Goal: Information Seeking & Learning: Learn about a topic

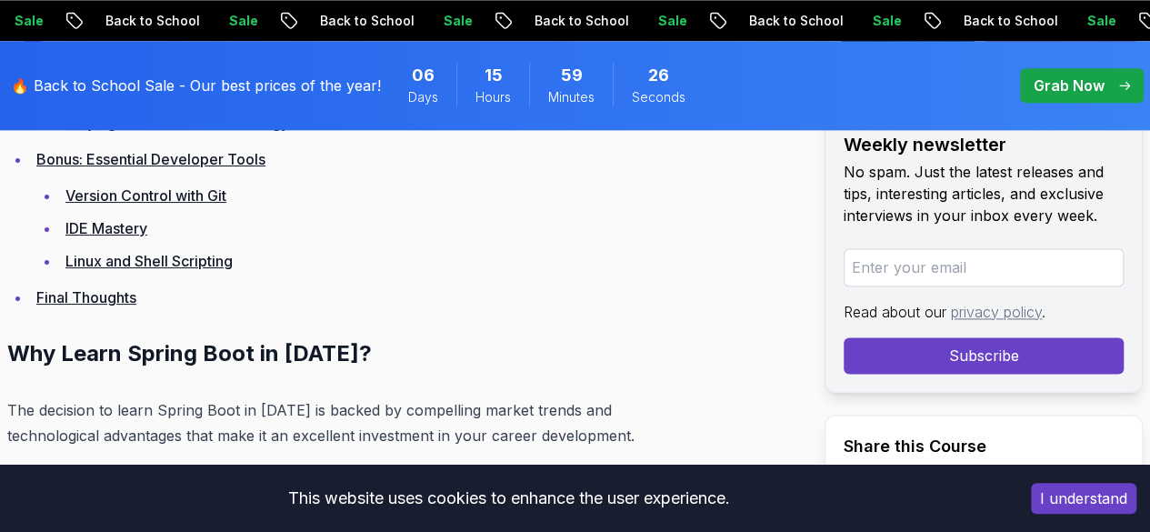
scroll to position [4600, 0]
click at [116, 305] on link "Final Thoughts" at bounding box center [86, 296] width 100 height 18
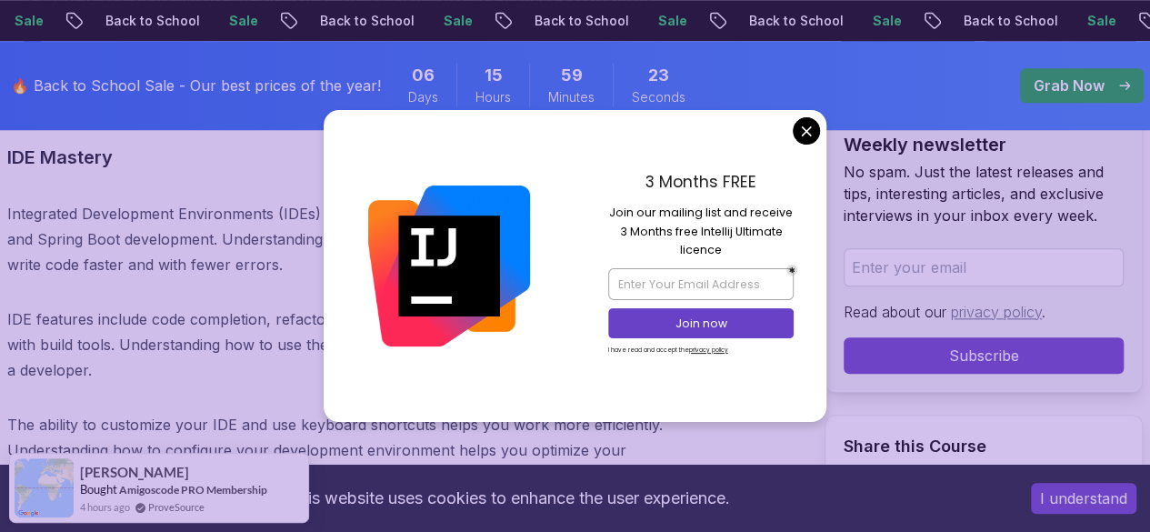
scroll to position [24988, 0]
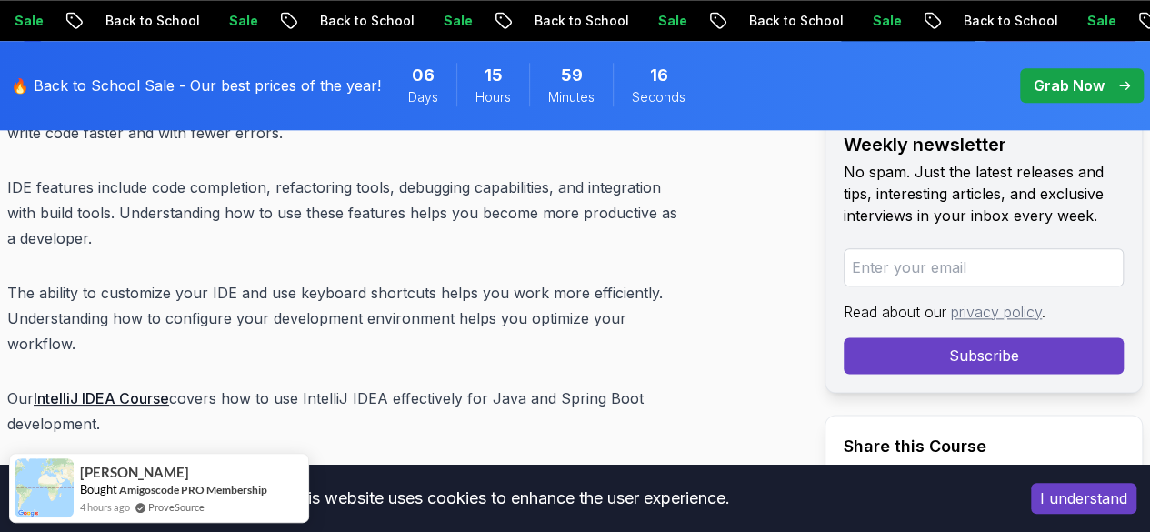
scroll to position [25095, 0]
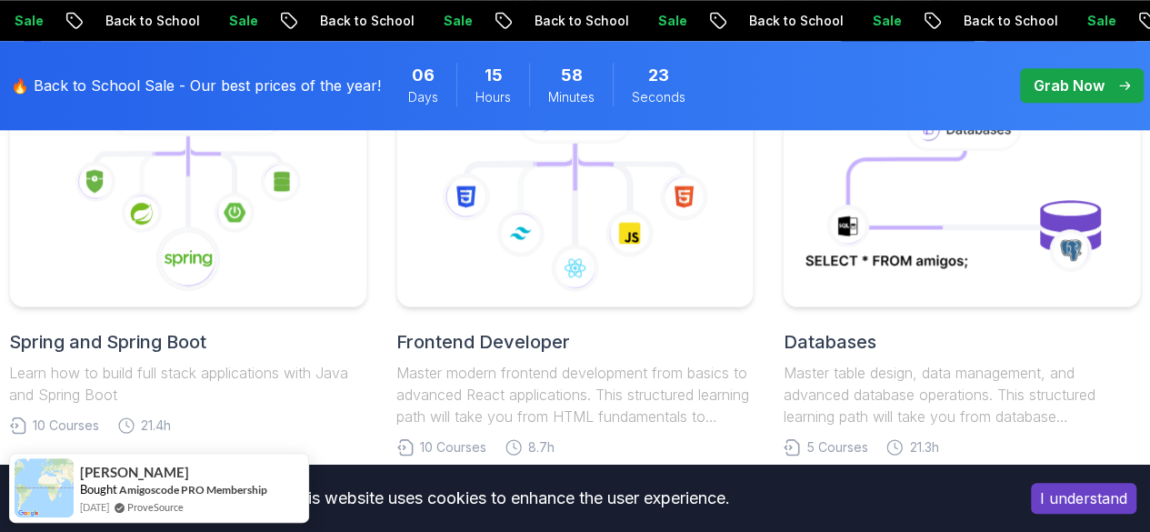
scroll to position [926, 0]
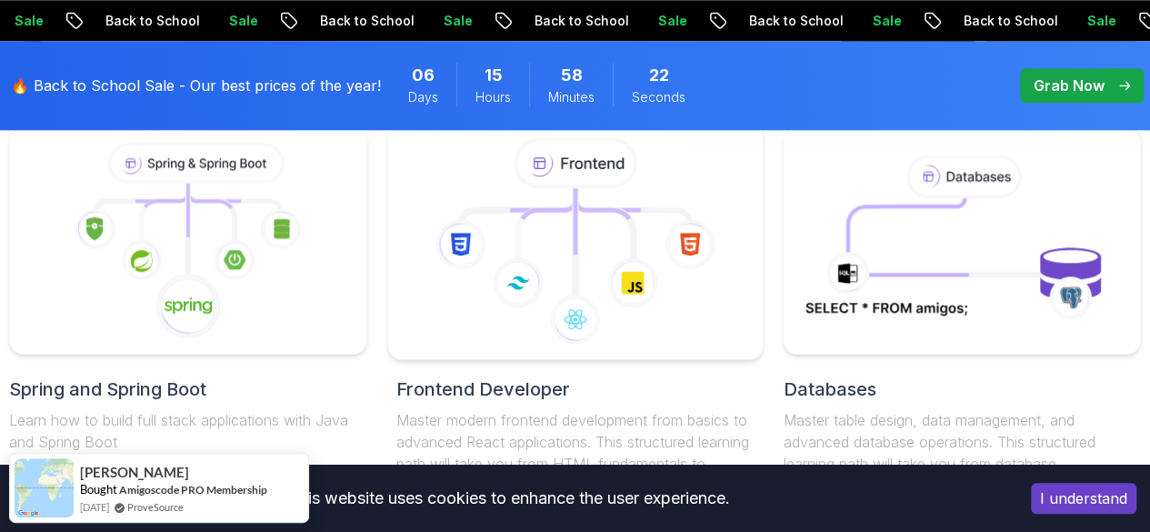
click at [568, 270] on icon at bounding box center [575, 241] width 344 height 206
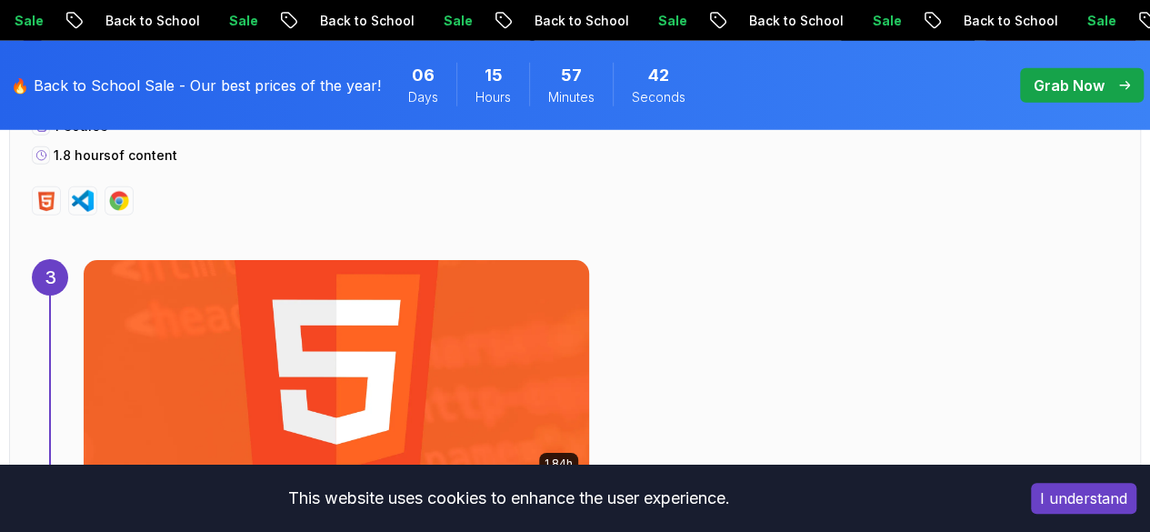
scroll to position [2566, 0]
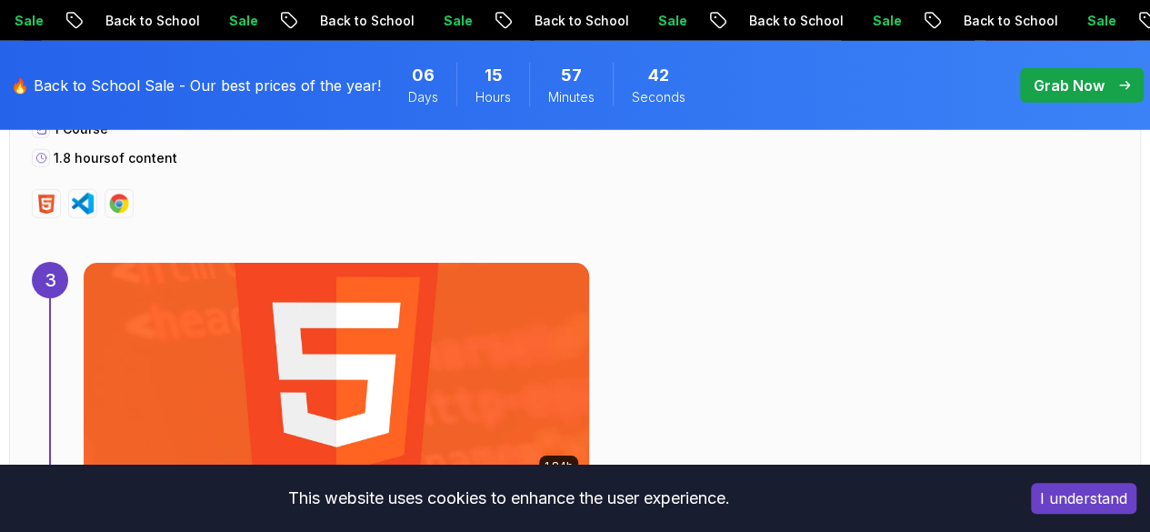
click at [375, 317] on img at bounding box center [336, 375] width 530 height 236
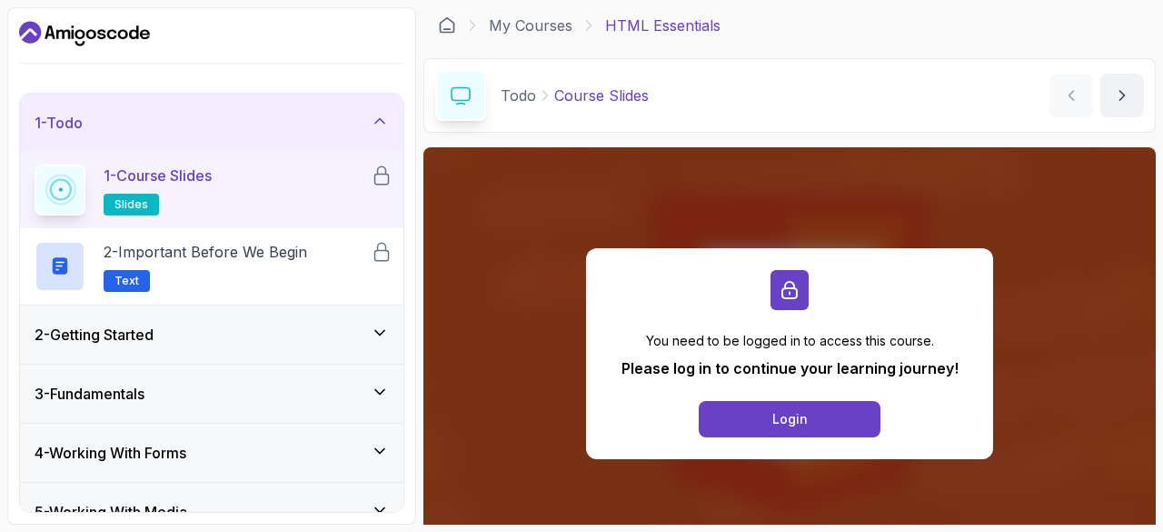
click at [374, 127] on icon at bounding box center [380, 121] width 18 height 18
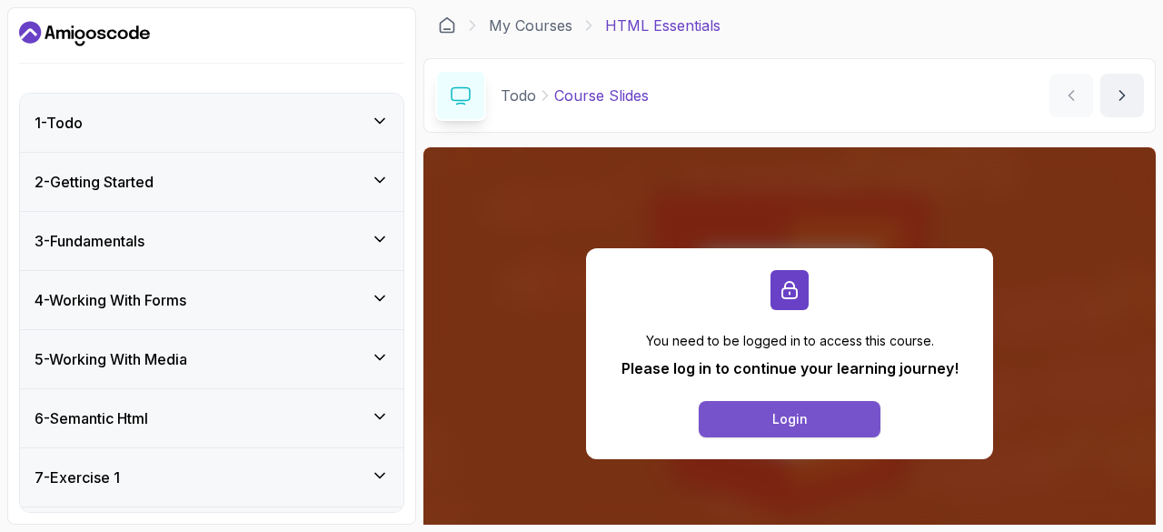
click at [794, 419] on div "Login" at bounding box center [789, 419] width 35 height 18
click at [313, 118] on div "1 - Todo" at bounding box center [212, 123] width 354 height 22
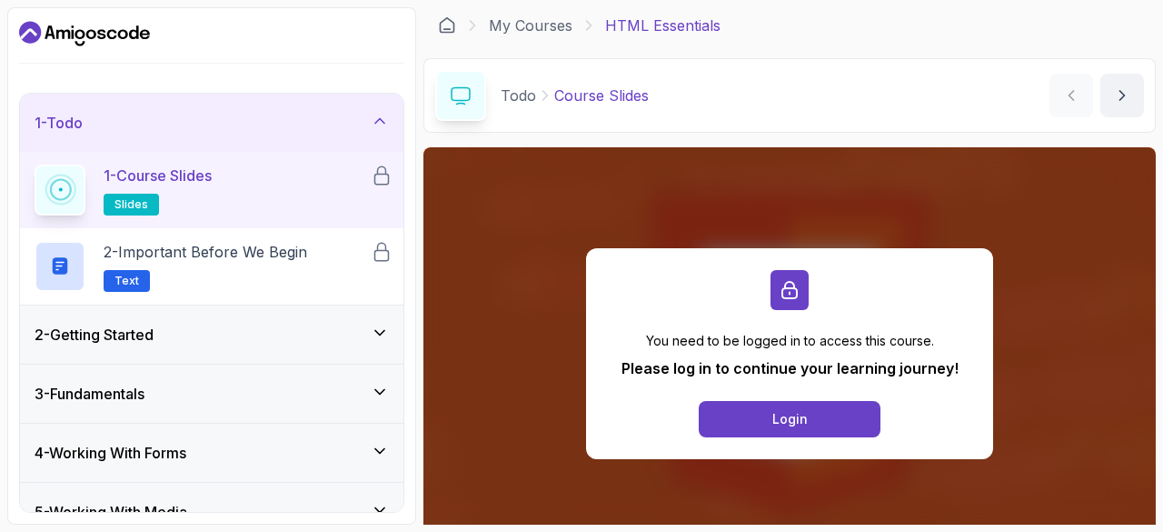
click at [166, 195] on h2 "1 - Course Slides slides" at bounding box center [158, 189] width 108 height 51
click at [127, 197] on span "slides" at bounding box center [132, 204] width 34 height 15
click at [305, 350] on div "2 - Getting Started" at bounding box center [212, 334] width 384 height 58
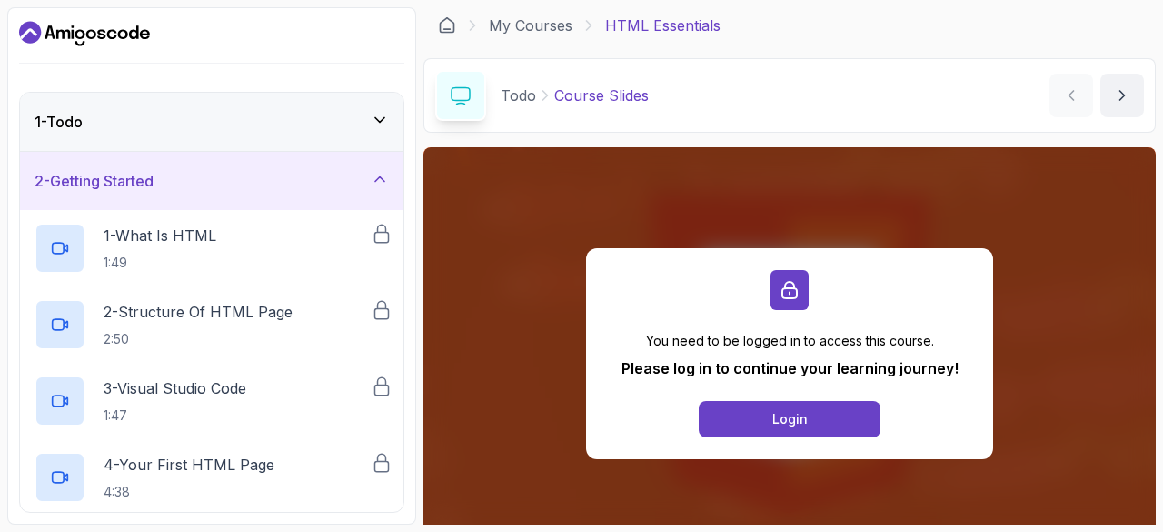
click at [380, 196] on div "2 - Getting Started" at bounding box center [212, 181] width 384 height 58
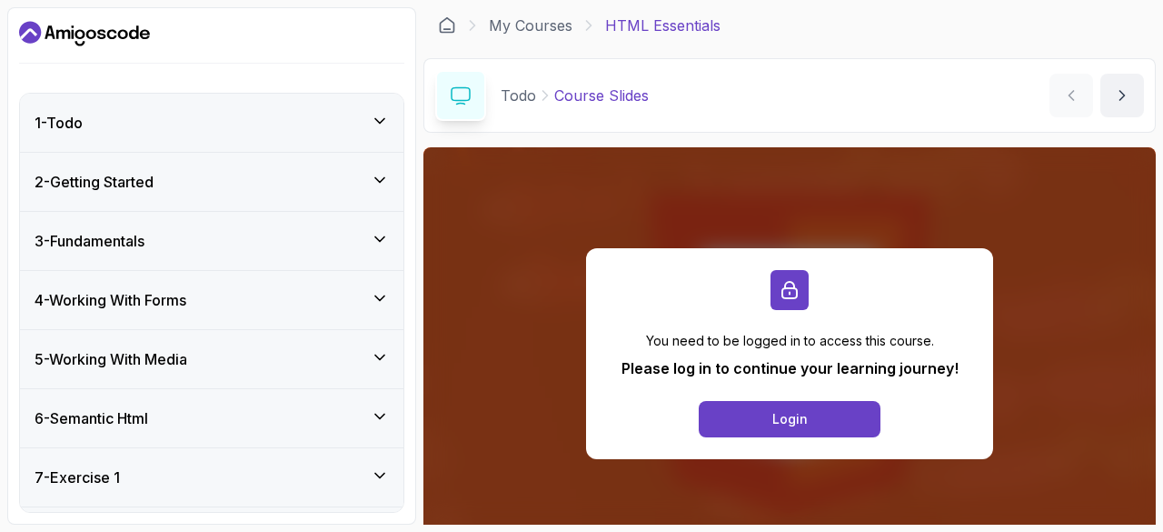
click at [526, 100] on p "Todo" at bounding box center [518, 96] width 35 height 22
click at [742, 100] on div "Todo Course Slides Course Slides by nelson" at bounding box center [789, 95] width 732 height 75
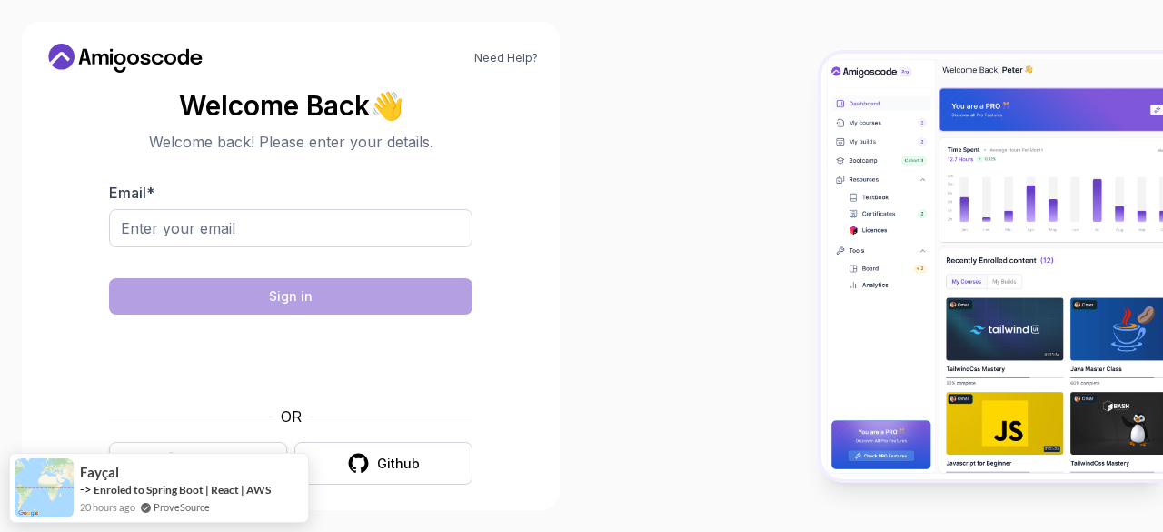
click at [193, 463] on div "Google" at bounding box center [213, 463] width 46 height 18
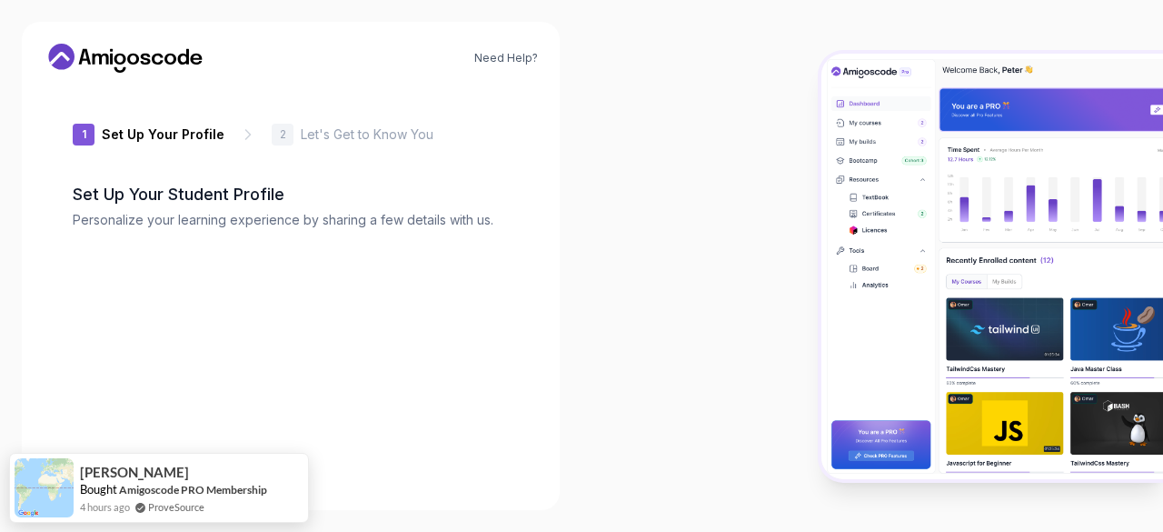
type input "briskbisona47ed"
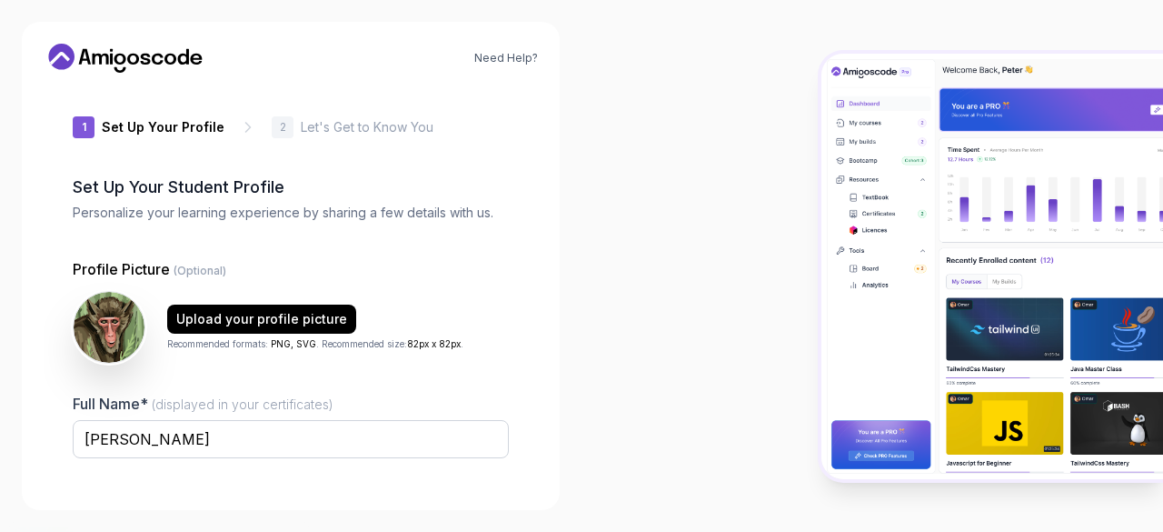
scroll to position [224, 0]
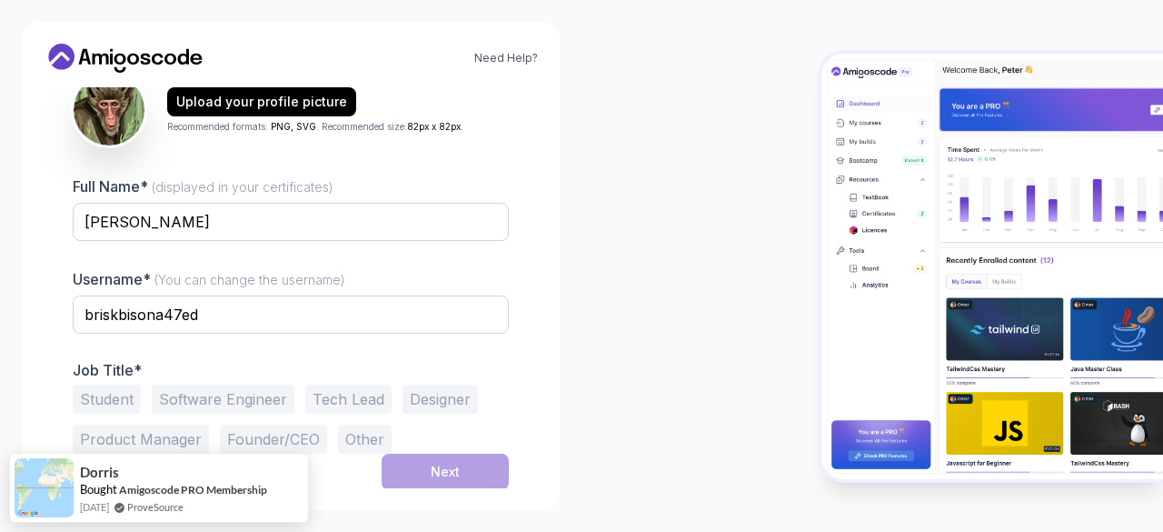
click at [120, 404] on button "Student" at bounding box center [107, 398] width 68 height 29
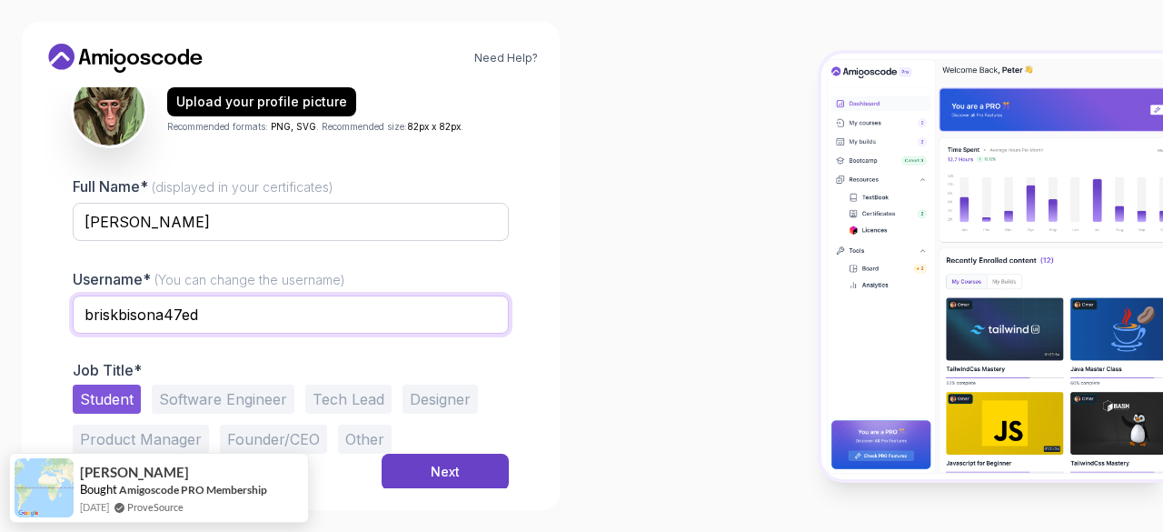
drag, startPoint x: 205, startPoint y: 311, endPoint x: 82, endPoint y: 314, distance: 123.6
click at [82, 314] on input "briskbisona47ed" at bounding box center [291, 314] width 436 height 38
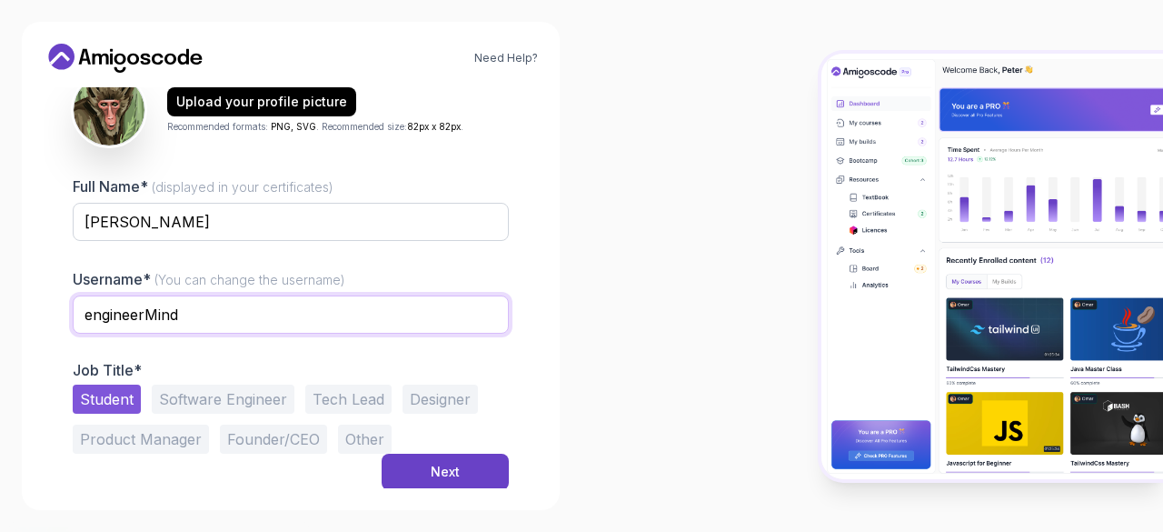
click at [89, 314] on input "engineerMind" at bounding box center [291, 314] width 436 height 38
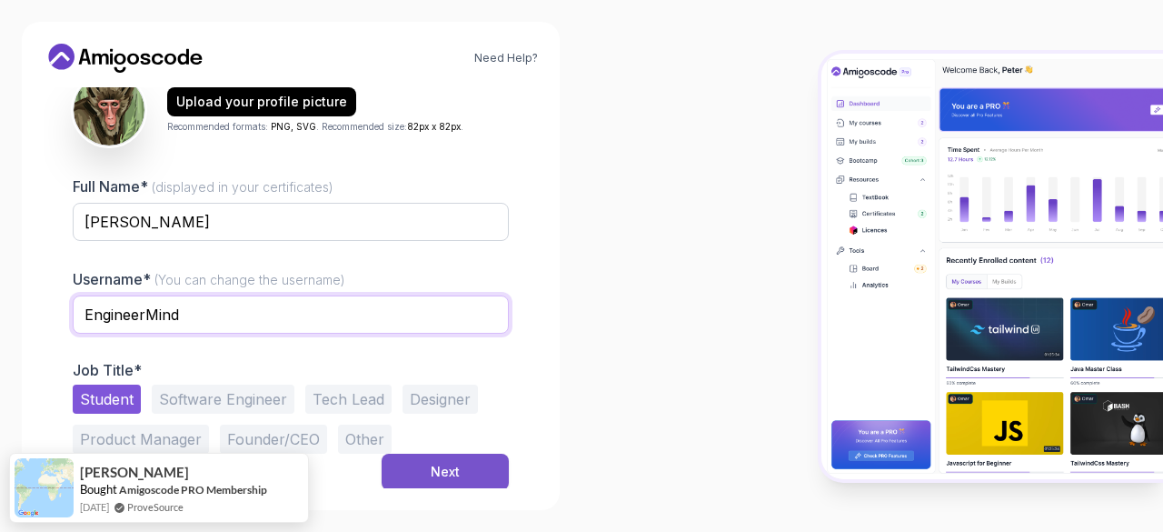
type input "EngineerMind"
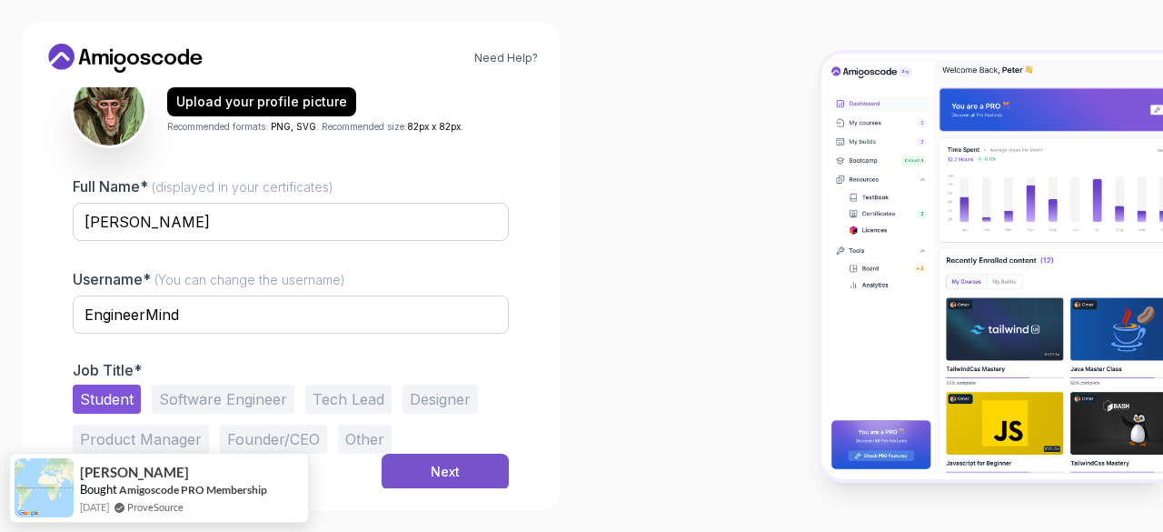
click at [426, 472] on button "Next" at bounding box center [445, 471] width 127 height 36
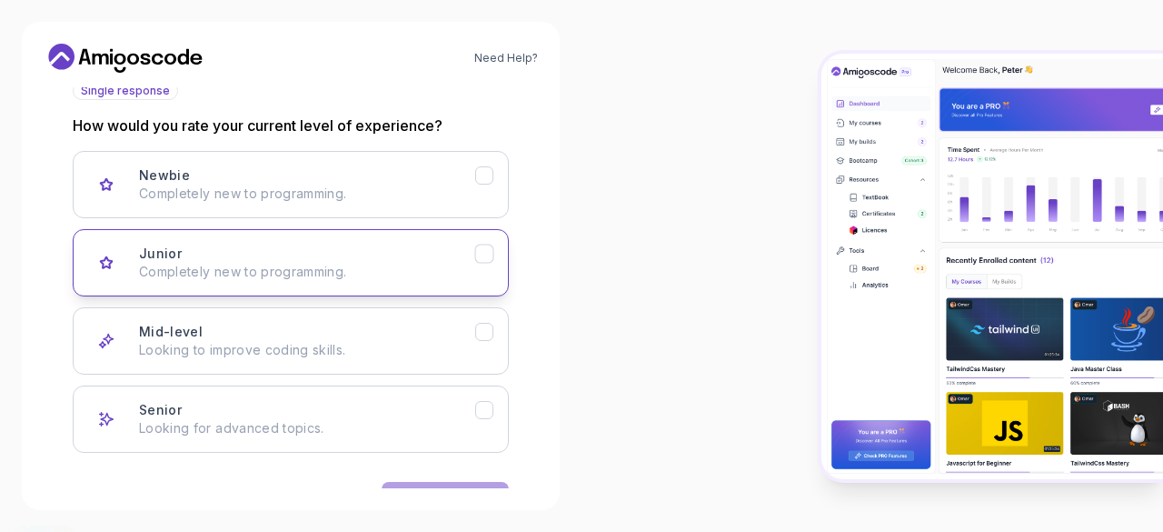
scroll to position [281, 0]
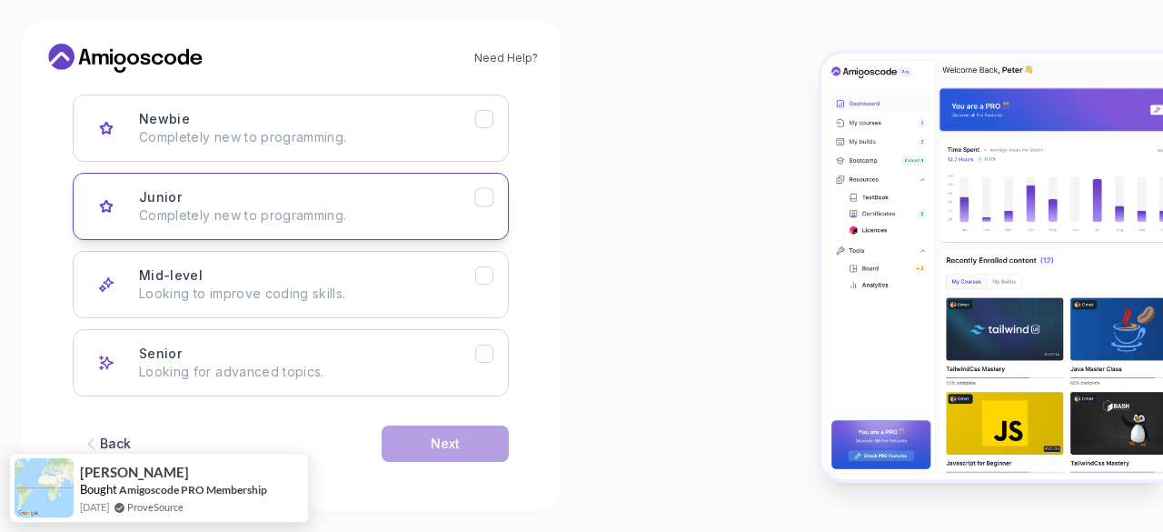
click at [364, 204] on div "Junior Completely new to programming." at bounding box center [307, 206] width 336 height 36
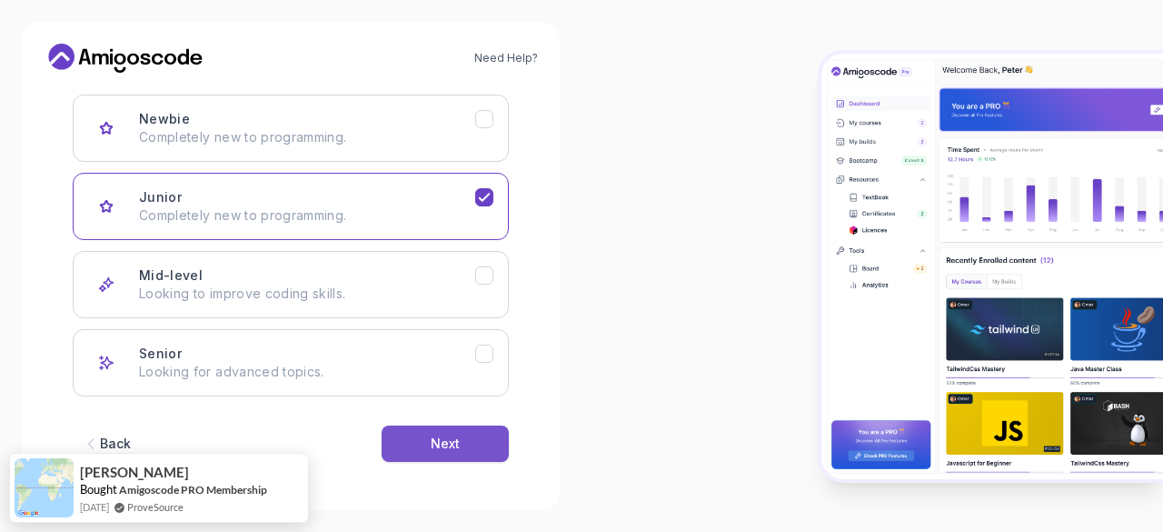
click at [439, 448] on div "Next" at bounding box center [445, 443] width 29 height 18
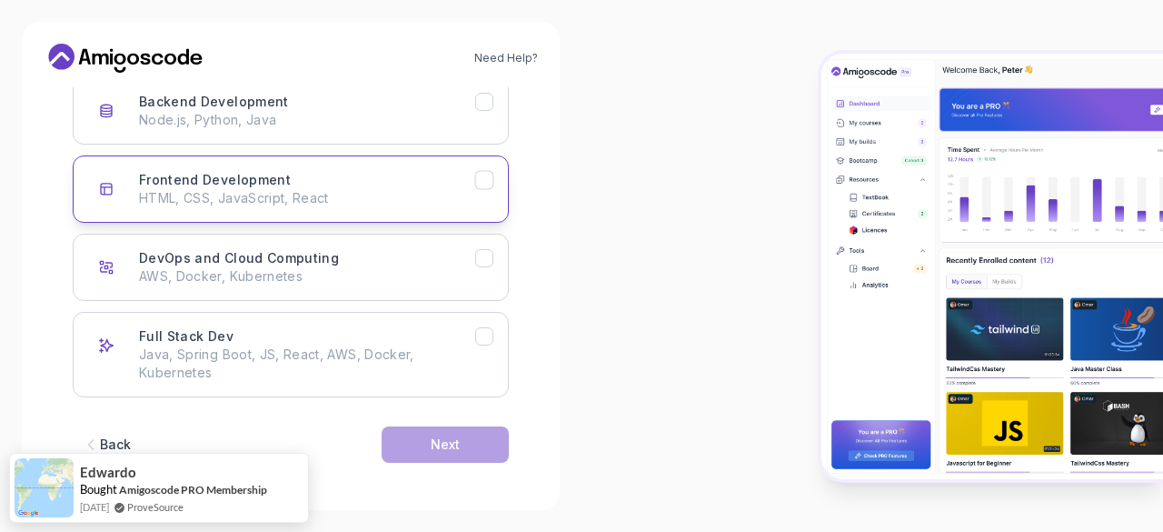
scroll to position [299, 0]
click at [376, 195] on p "HTML, CSS, JavaScript, React" at bounding box center [307, 197] width 336 height 18
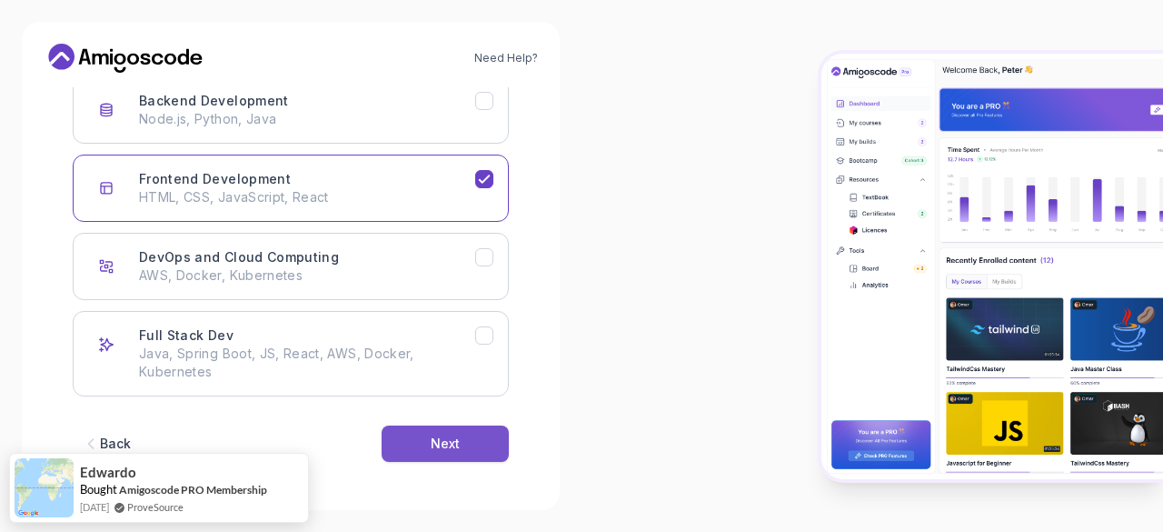
click at [449, 446] on div "Next" at bounding box center [445, 443] width 29 height 18
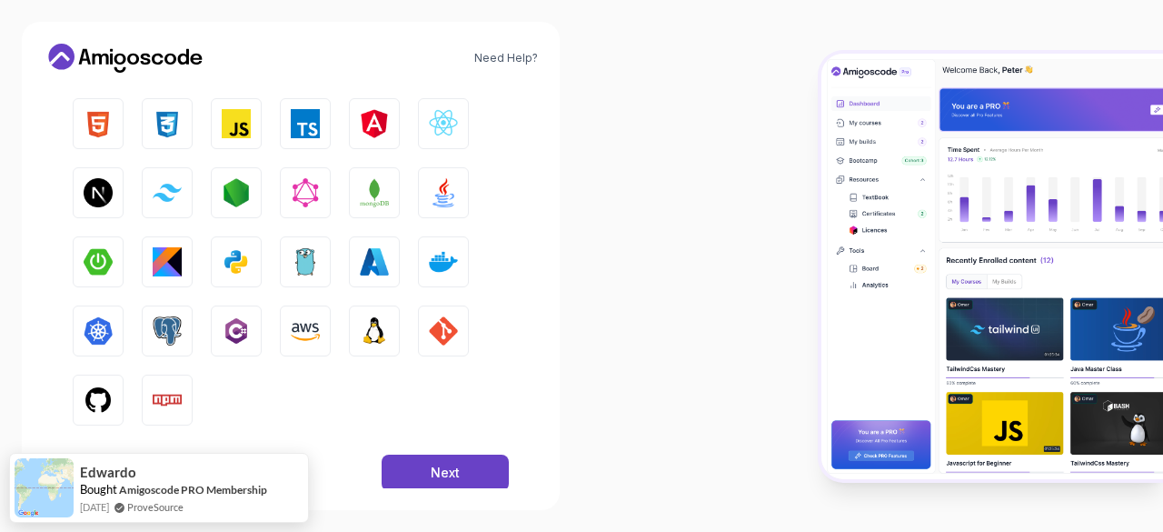
scroll to position [331, 0]
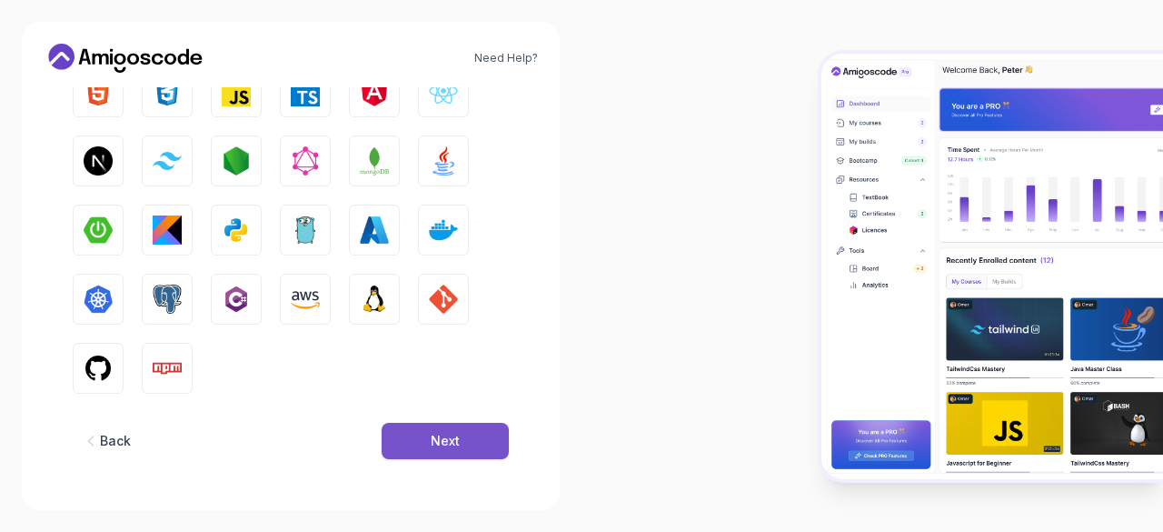
click at [427, 444] on button "Next" at bounding box center [445, 441] width 127 height 36
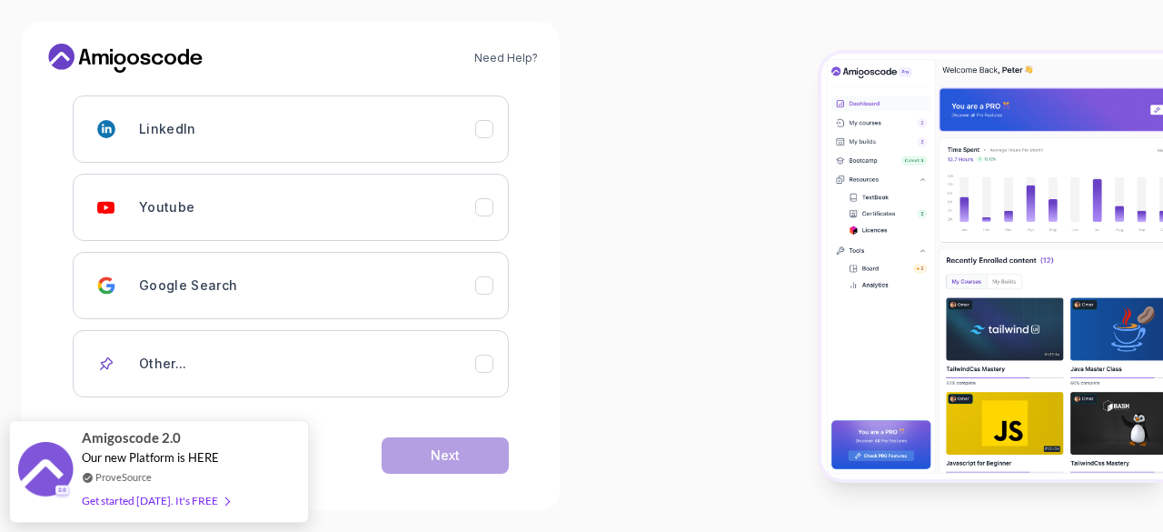
scroll to position [292, 0]
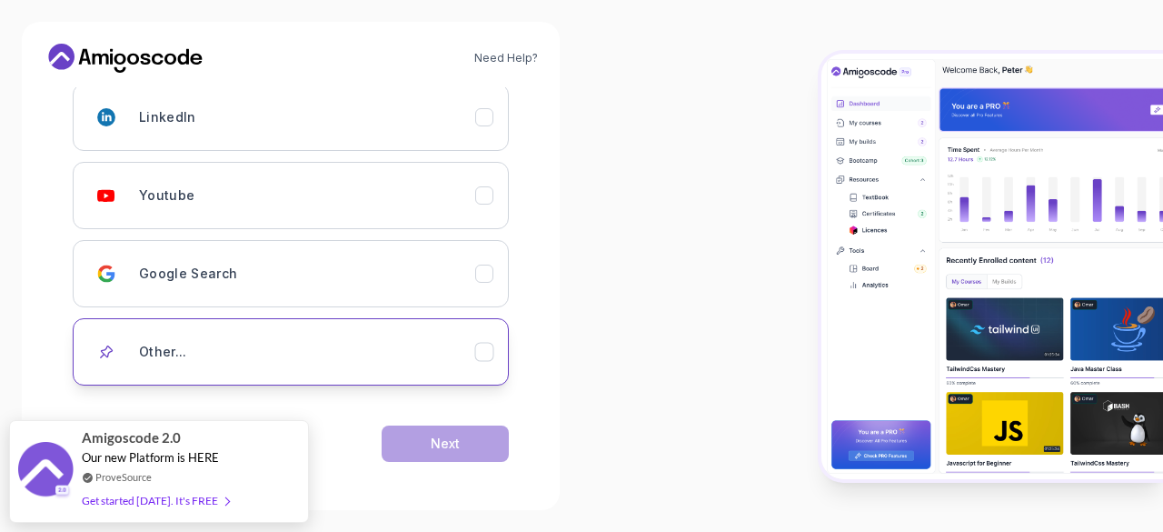
click at [345, 368] on button "Other..." at bounding box center [291, 351] width 436 height 67
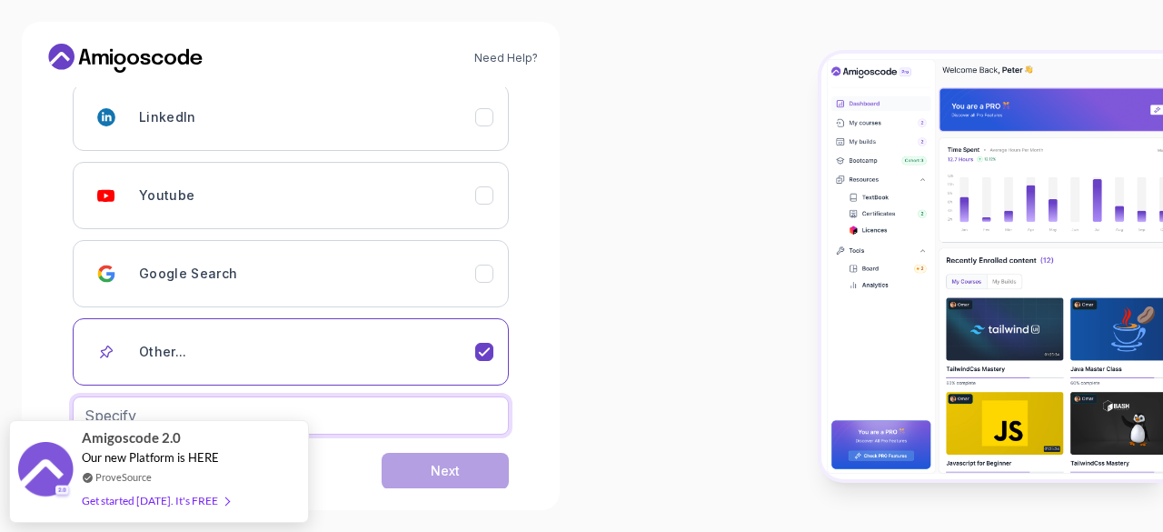
click at [362, 415] on input "text" at bounding box center [291, 415] width 436 height 38
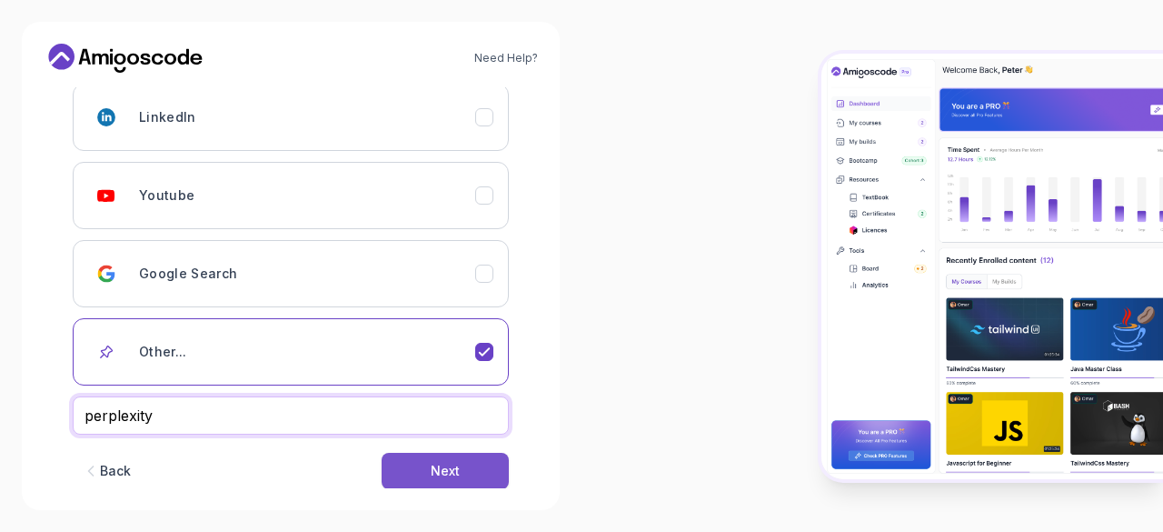
type input "perplexity"
click at [420, 478] on button "Next" at bounding box center [445, 471] width 127 height 36
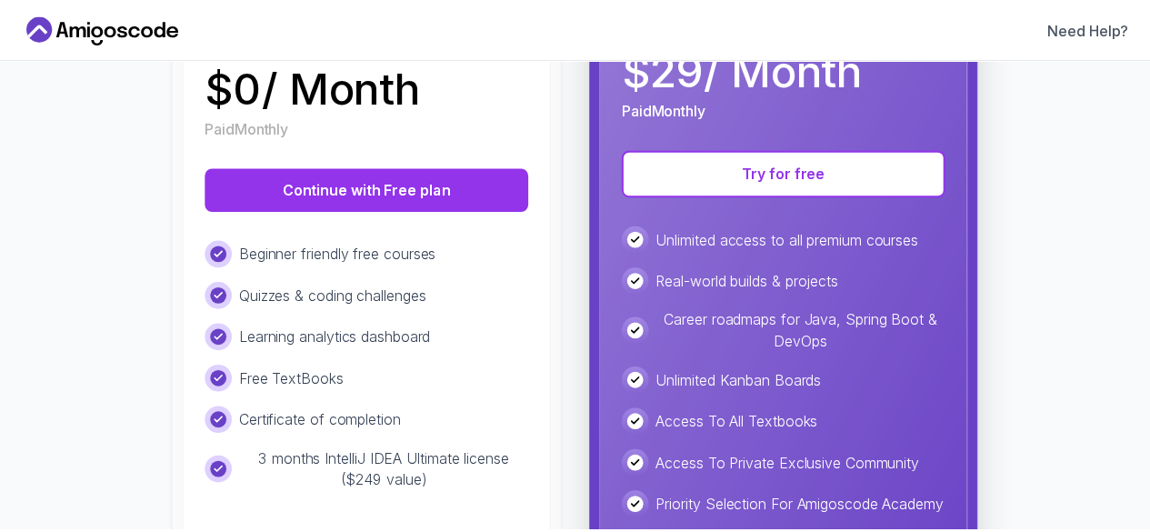
scroll to position [418, 0]
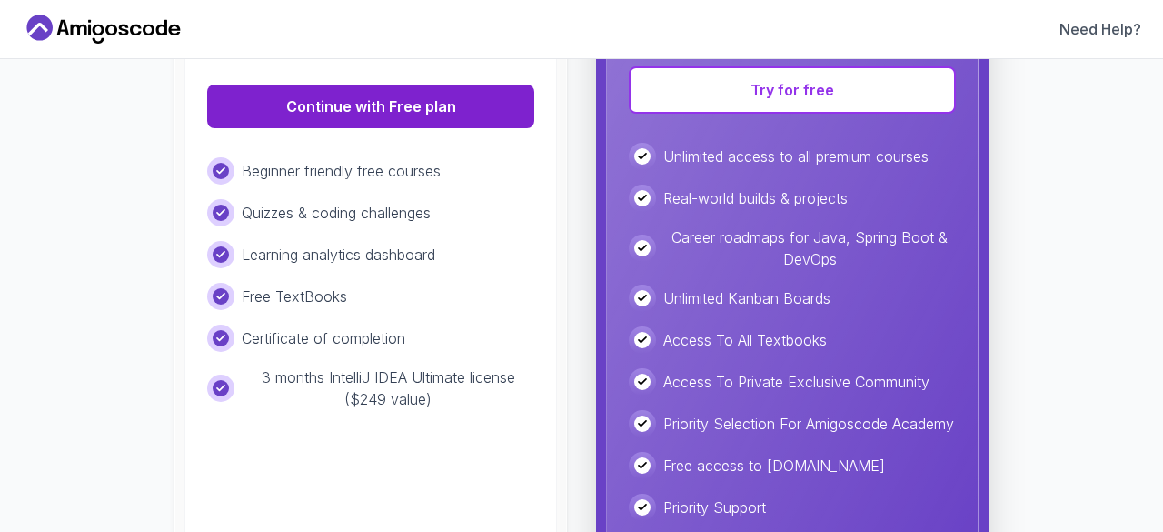
click at [425, 109] on button "Continue with Free plan" at bounding box center [370, 107] width 327 height 44
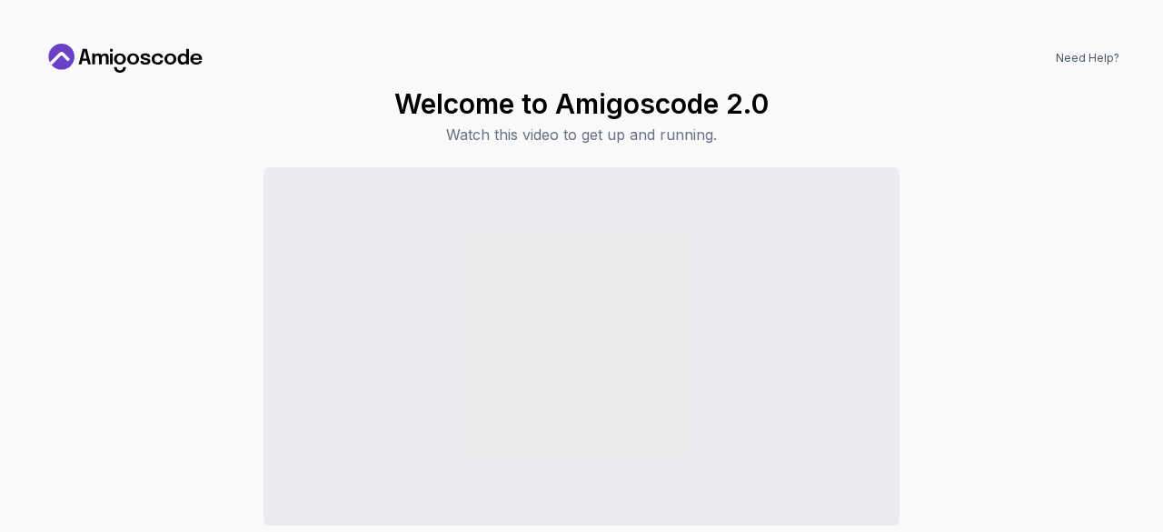
click at [158, 374] on div "Continue to Dashboard" at bounding box center [582, 382] width 1076 height 431
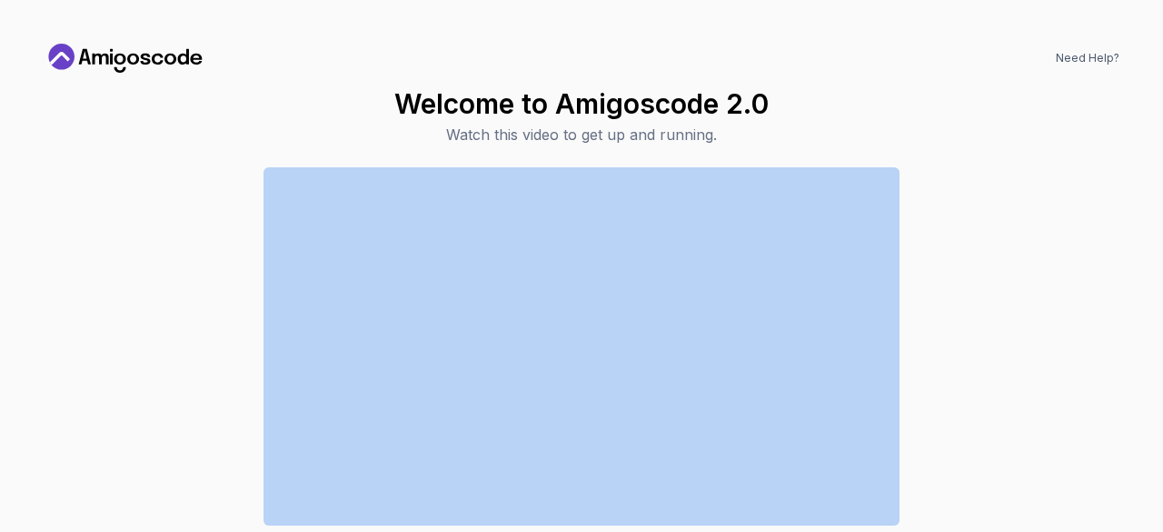
click at [158, 374] on div "Continue to Dashboard" at bounding box center [582, 382] width 1076 height 431
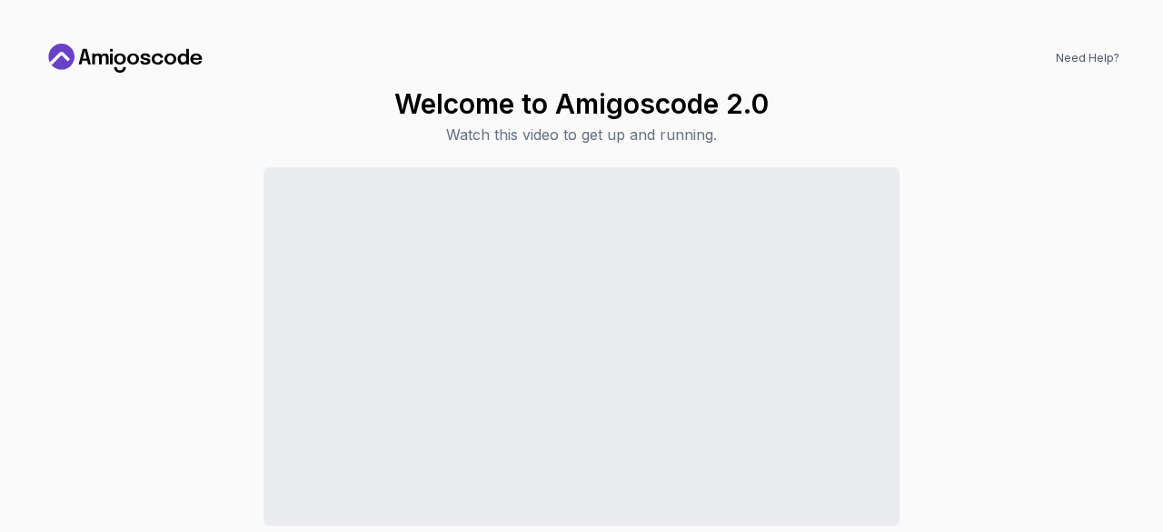
click at [158, 374] on div "Continue to Dashboard" at bounding box center [582, 382] width 1076 height 431
click at [1016, 114] on div "Welcome to Amigoscode 2.0 Watch this video to get up and running. Continue to D…" at bounding box center [582, 342] width 1076 height 511
click at [1109, 57] on link "Need Help?" at bounding box center [1088, 58] width 64 height 15
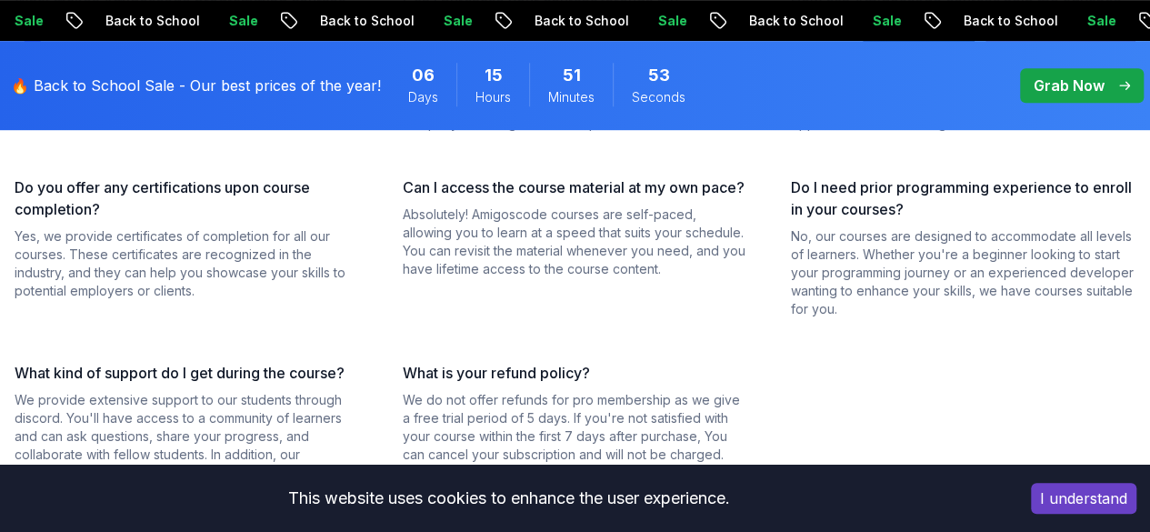
scroll to position [507, 0]
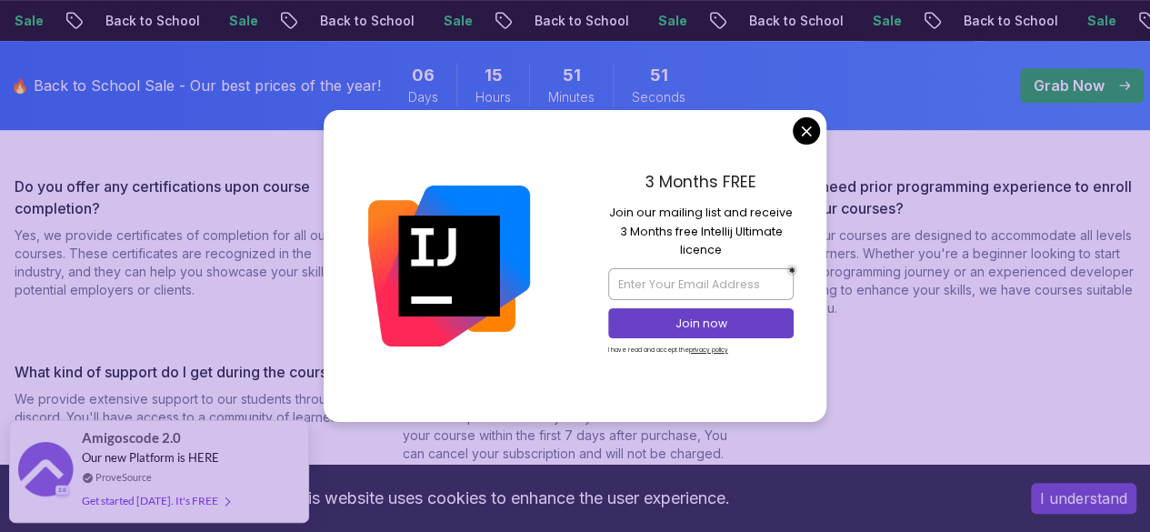
click at [792, 138] on div "3 Months FREE Join our mailing list and receive 3 Months free Intellij Ultimate…" at bounding box center [701, 265] width 252 height 311
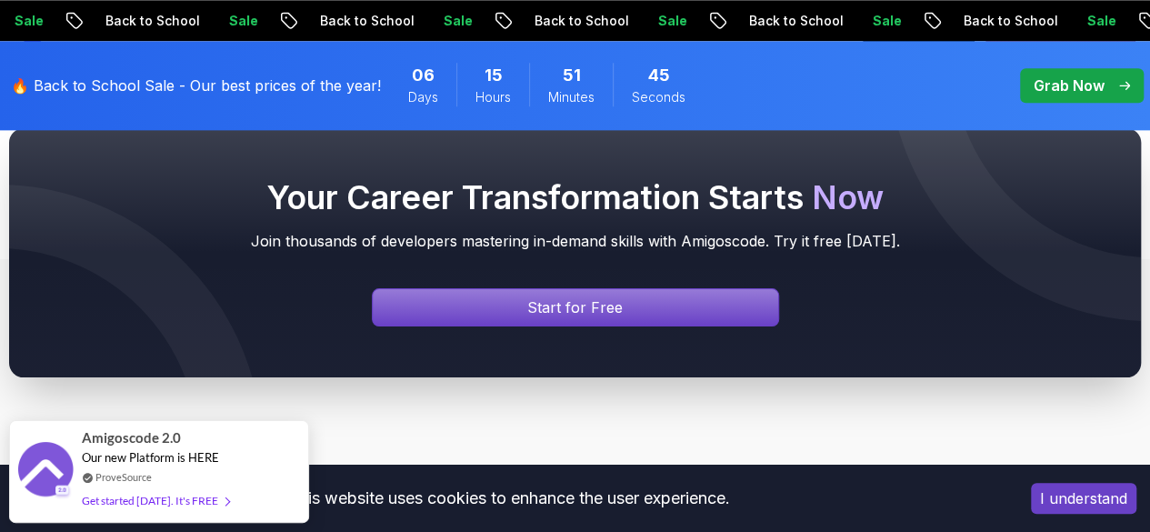
scroll to position [1104, 0]
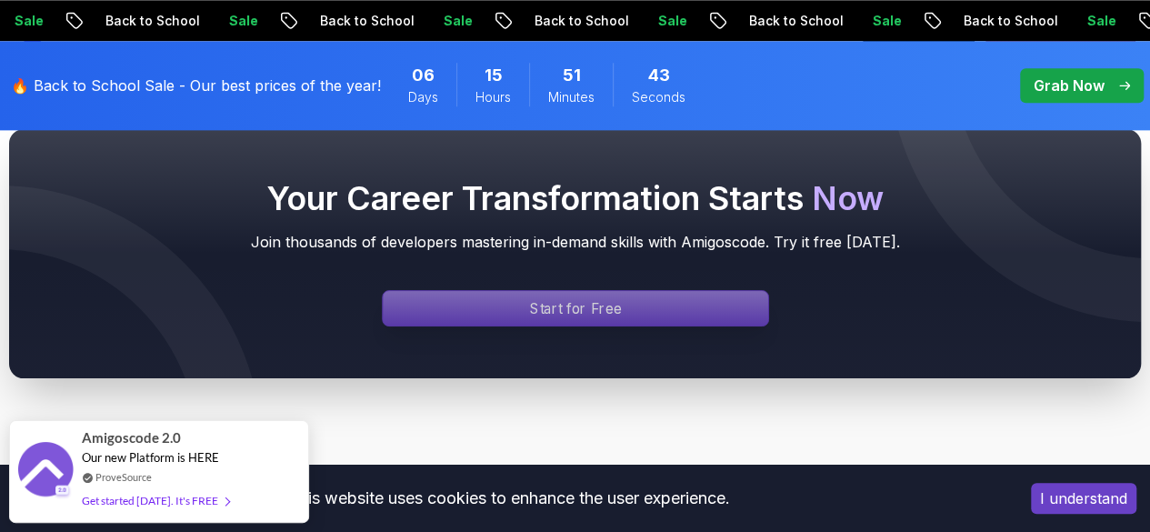
click at [602, 304] on p "Start for Free" at bounding box center [575, 308] width 91 height 21
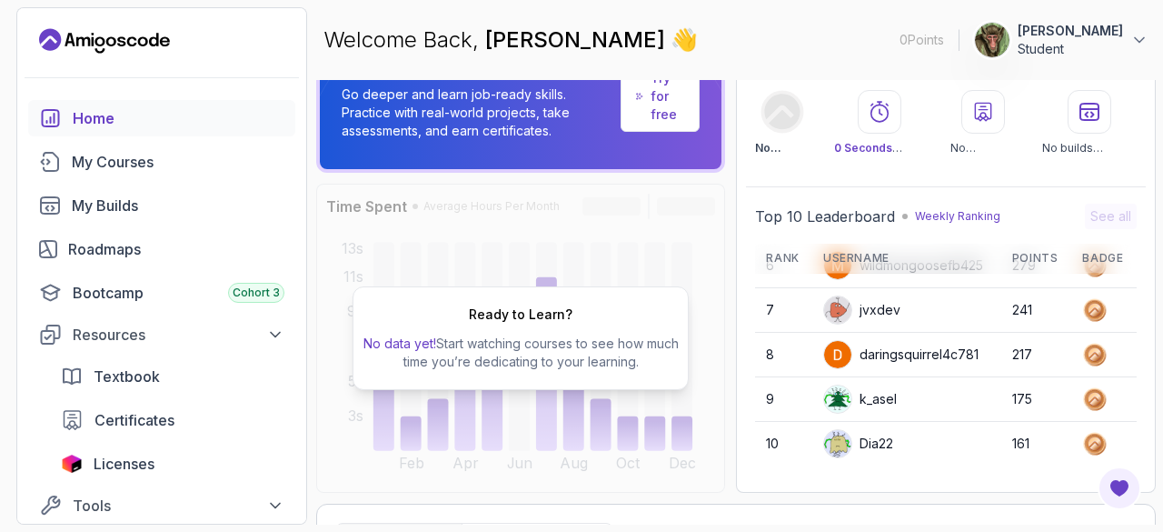
scroll to position [56, 0]
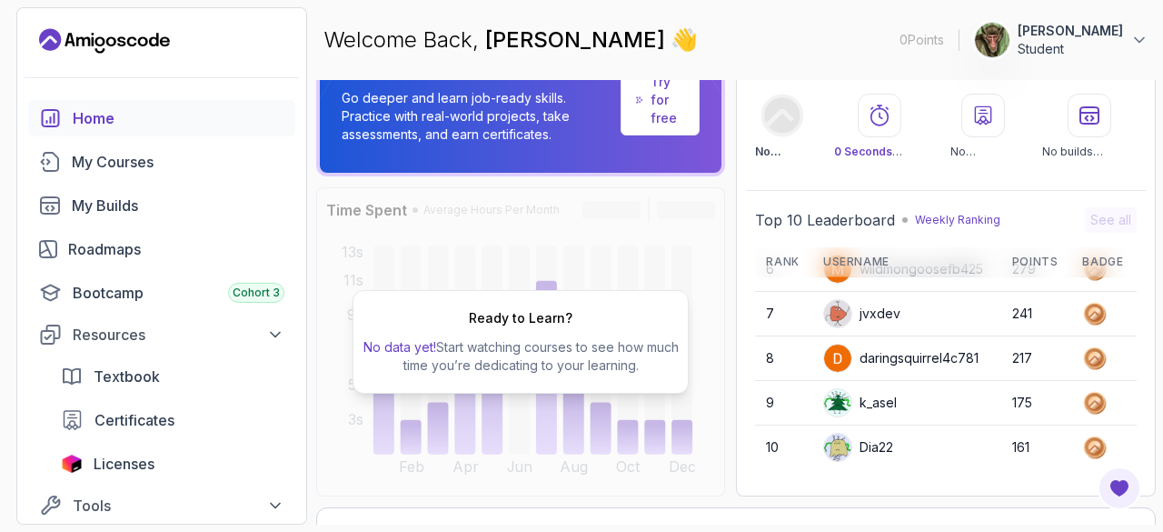
click at [515, 320] on h2 "Ready to Learn?" at bounding box center [521, 318] width 104 height 18
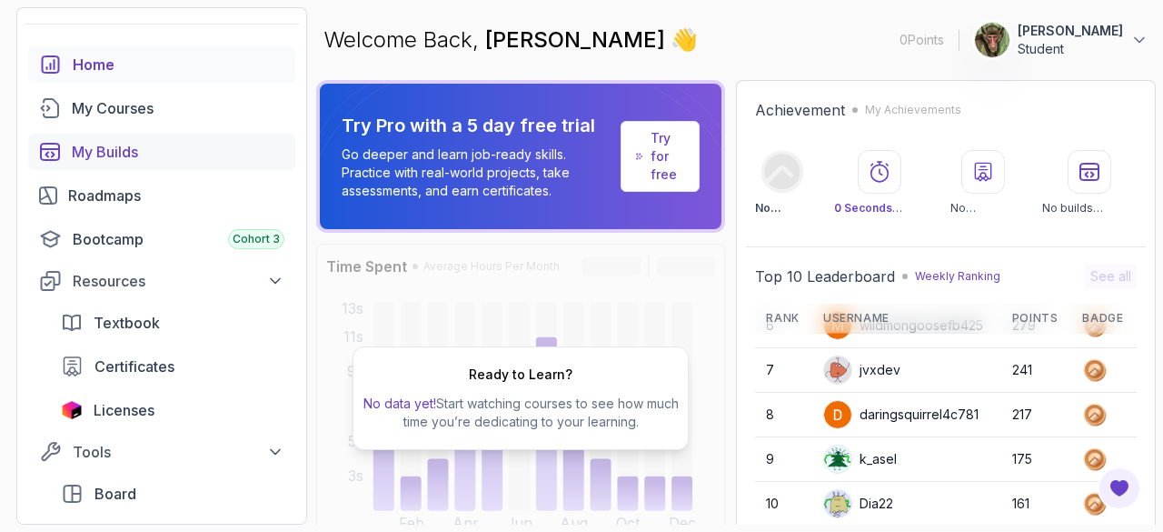
scroll to position [53, 0]
click at [138, 109] on div "My Courses" at bounding box center [178, 109] width 213 height 22
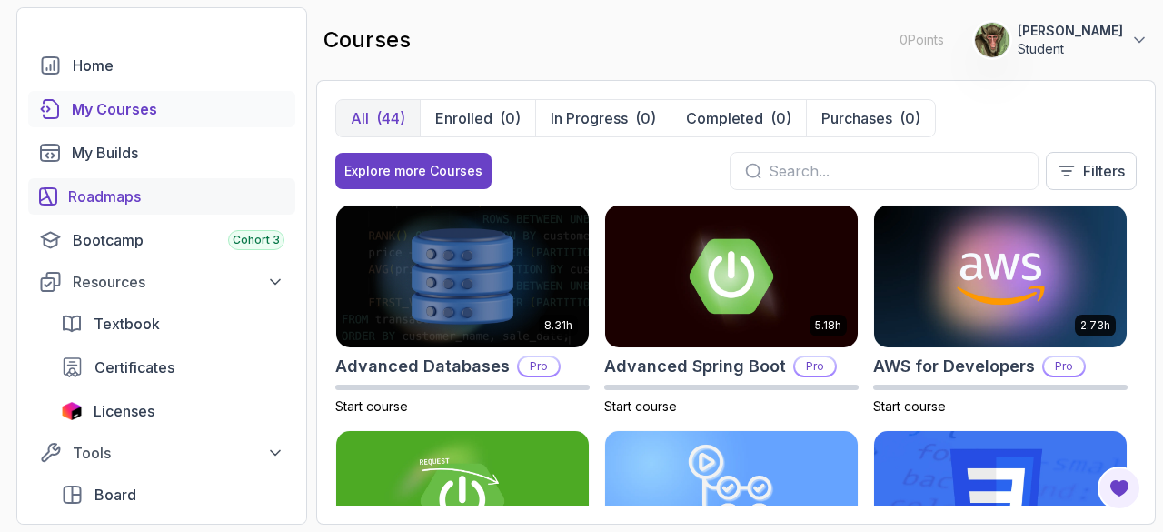
click at [102, 194] on div "Roadmaps" at bounding box center [176, 196] width 216 height 22
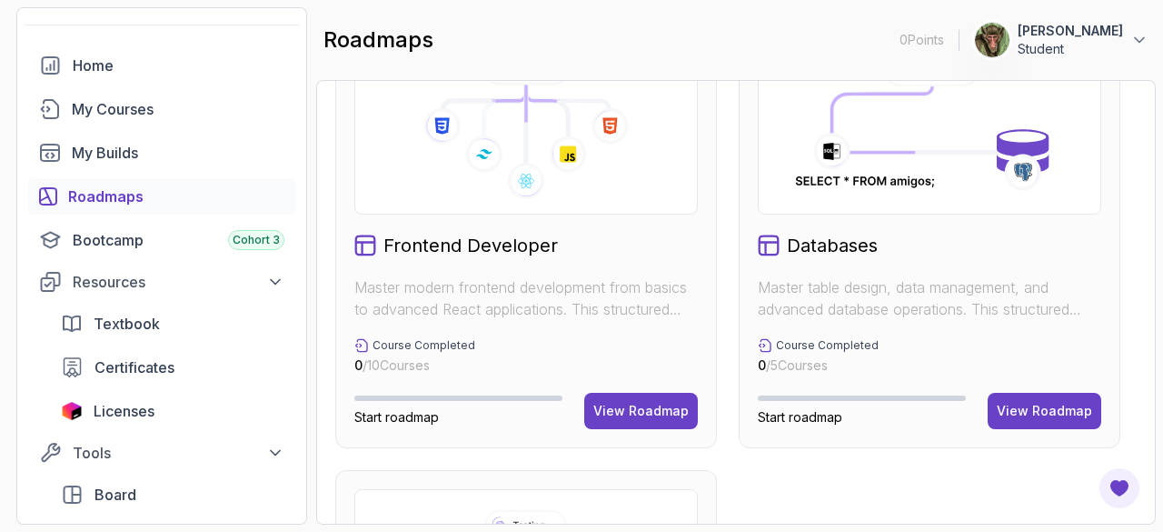
scroll to position [1000, 0]
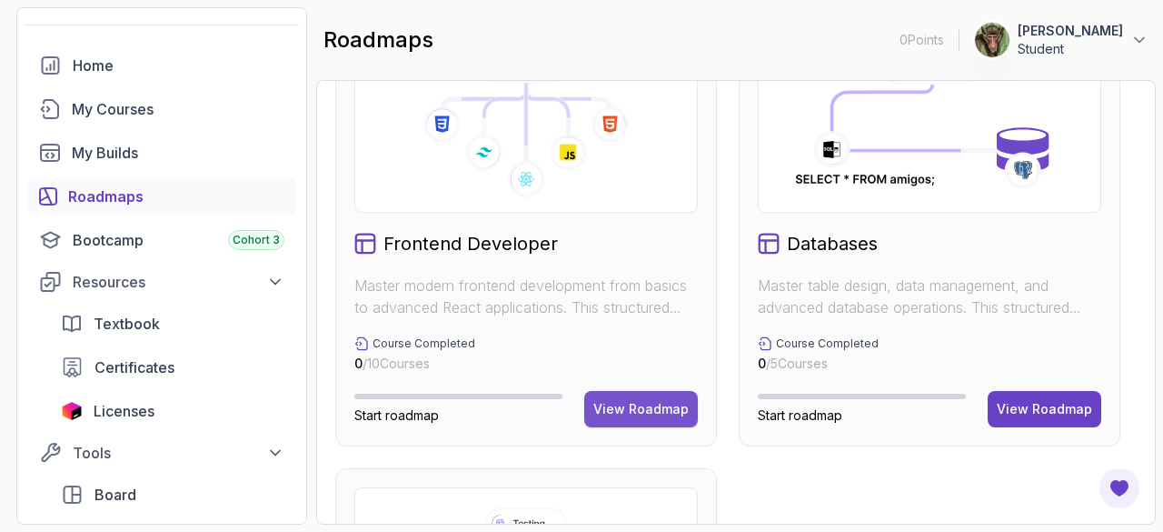
click at [638, 413] on div "View Roadmap" at bounding box center [640, 409] width 95 height 18
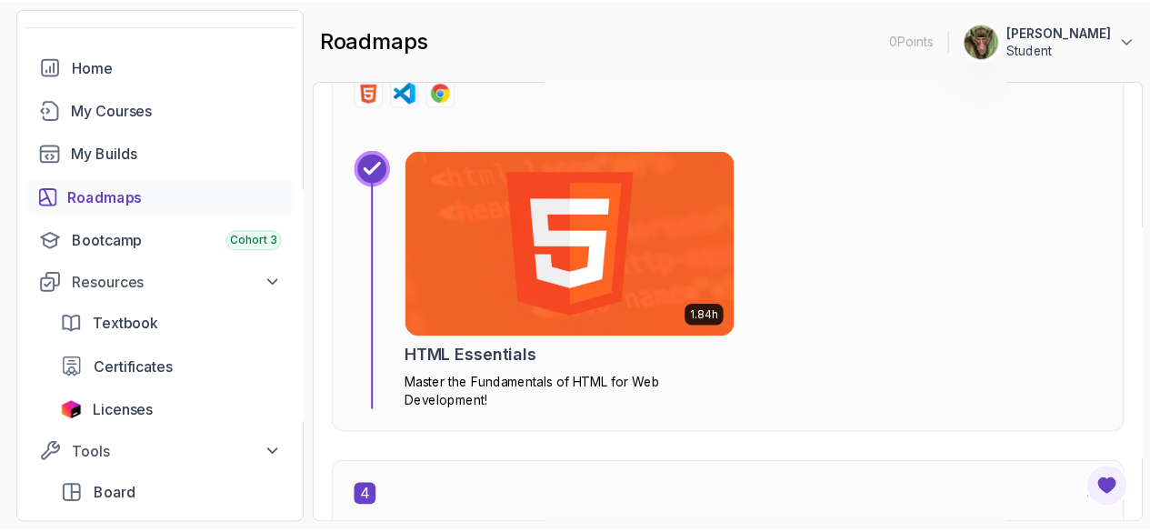
scroll to position [2190, 0]
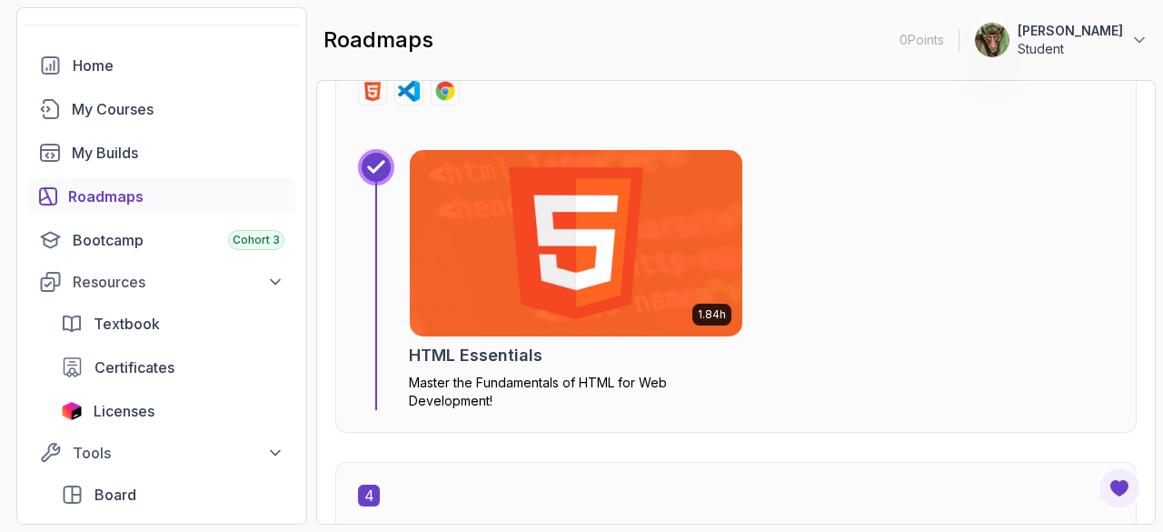
click at [579, 259] on img at bounding box center [576, 242] width 349 height 195
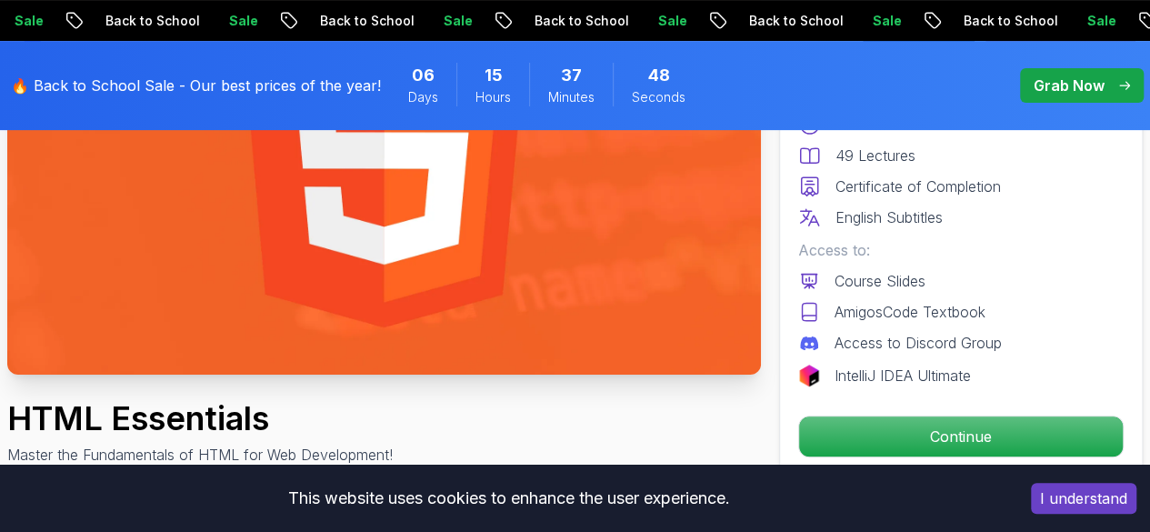
scroll to position [383, 0]
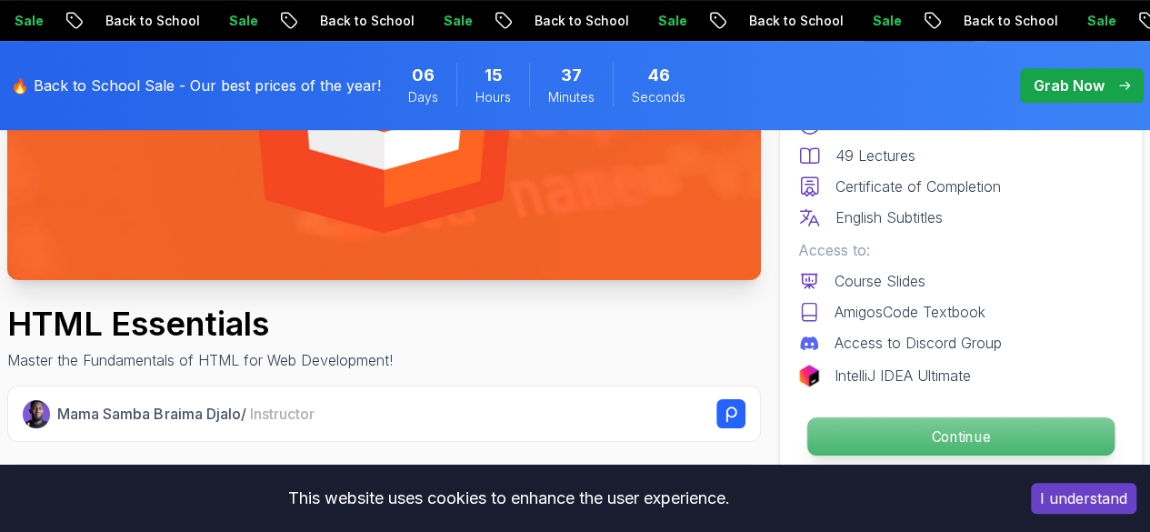
click at [996, 437] on p "Continue" at bounding box center [960, 436] width 307 height 38
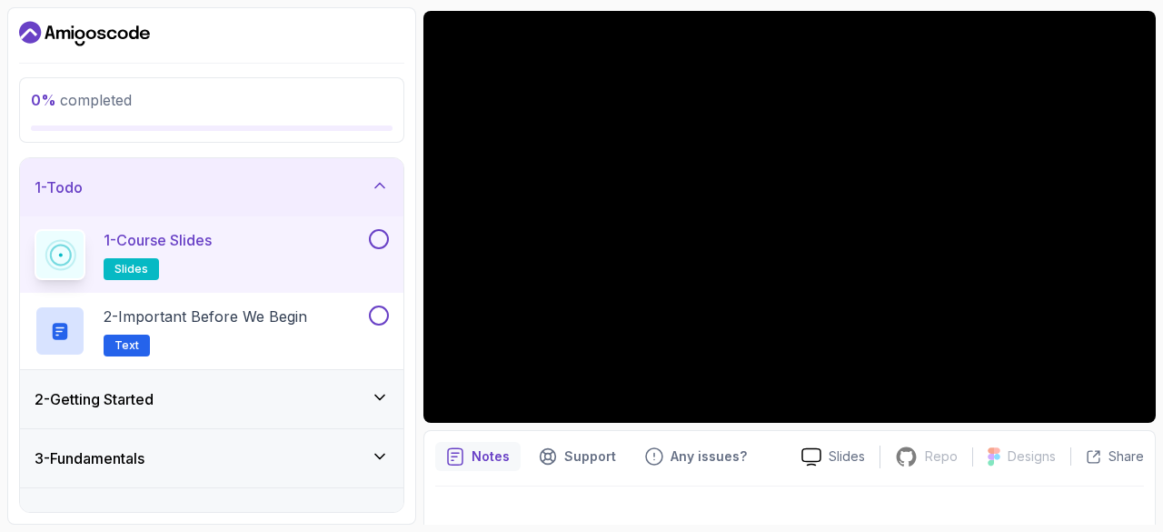
scroll to position [174, 0]
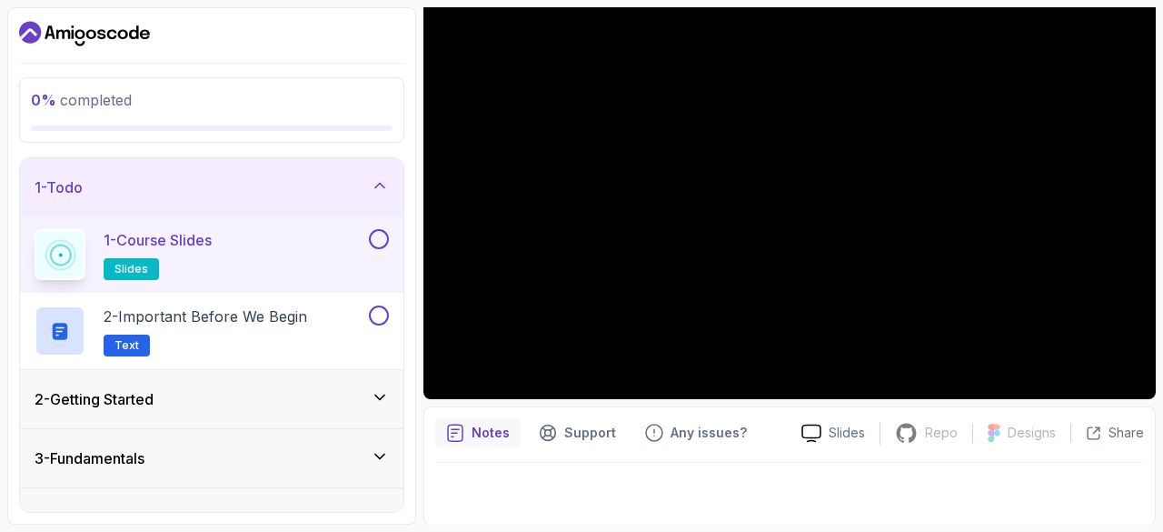
click at [381, 229] on button at bounding box center [379, 239] width 20 height 20
click at [378, 235] on icon at bounding box center [379, 239] width 16 height 18
click at [379, 235] on button at bounding box center [379, 239] width 20 height 20
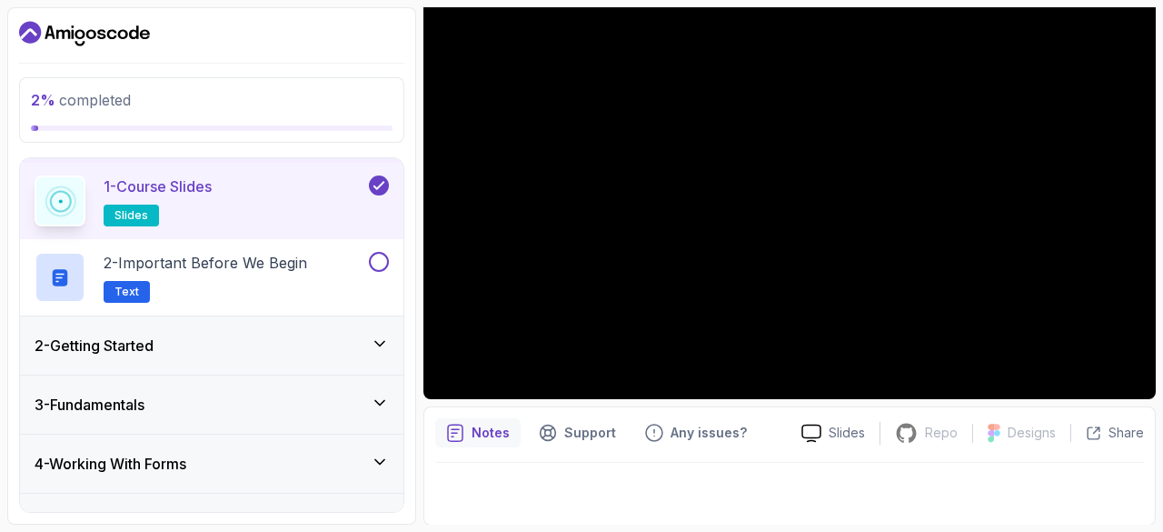
scroll to position [53, 0]
click at [317, 272] on div "2 - Important Before We Begin Text" at bounding box center [200, 278] width 331 height 51
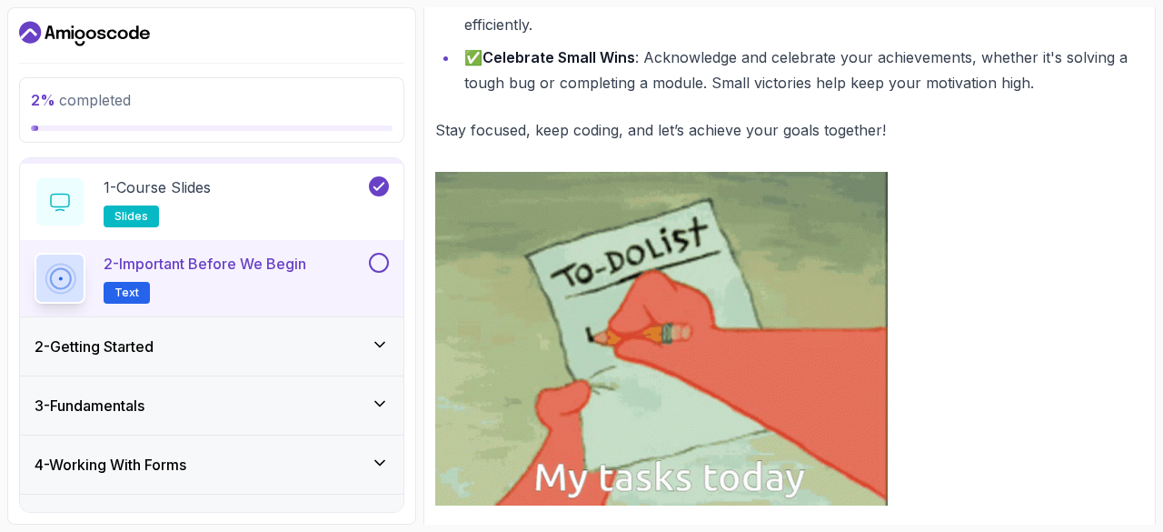
scroll to position [1004, 0]
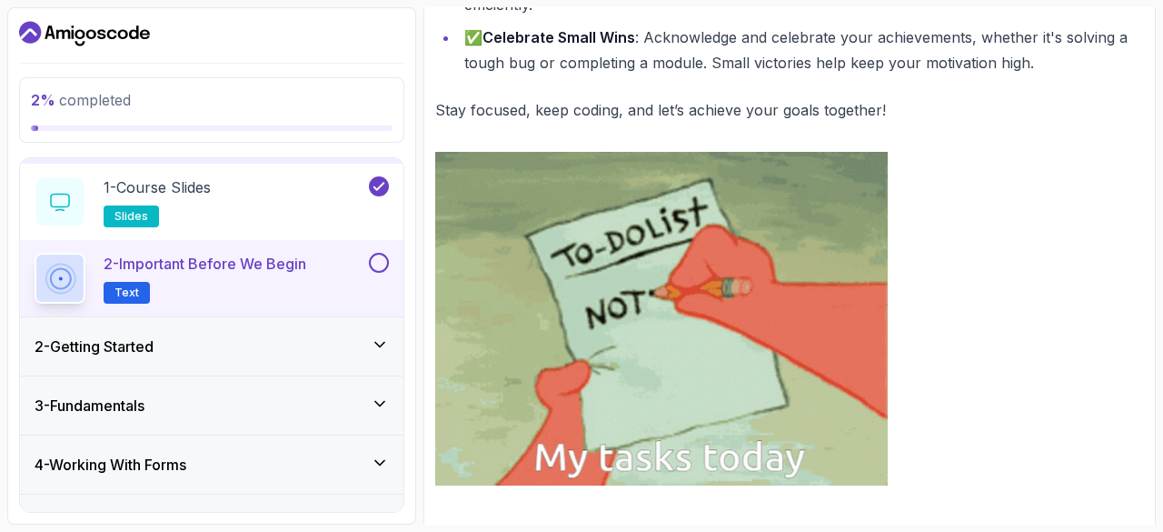
click at [382, 266] on button at bounding box center [379, 263] width 20 height 20
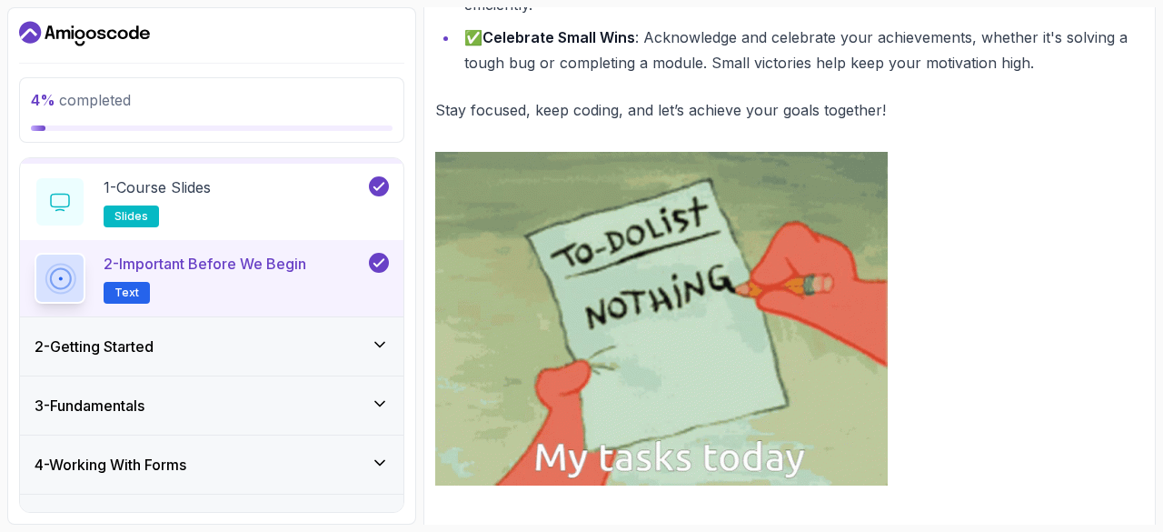
click at [374, 352] on icon at bounding box center [380, 344] width 18 height 18
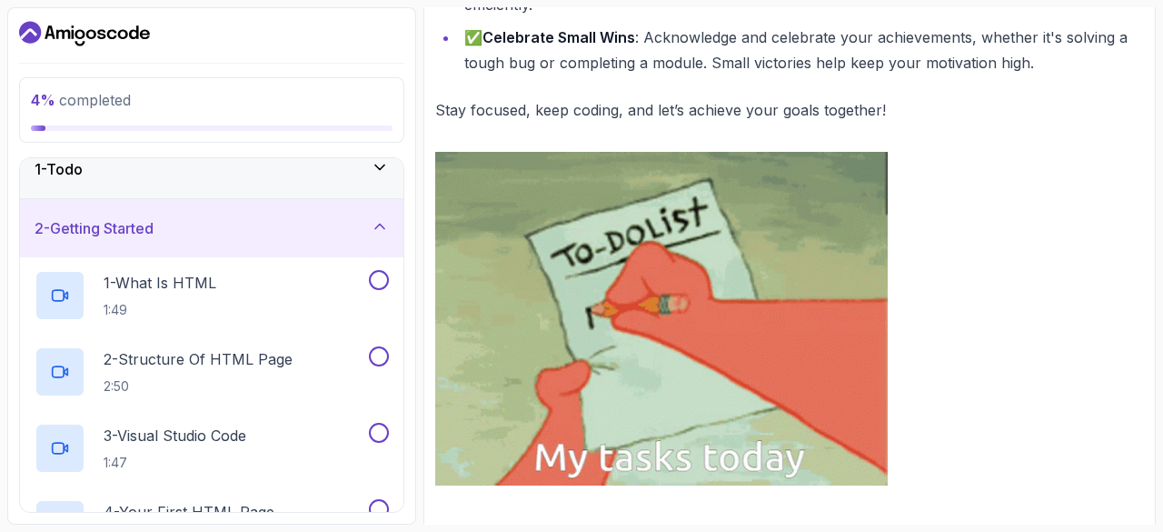
scroll to position [0, 0]
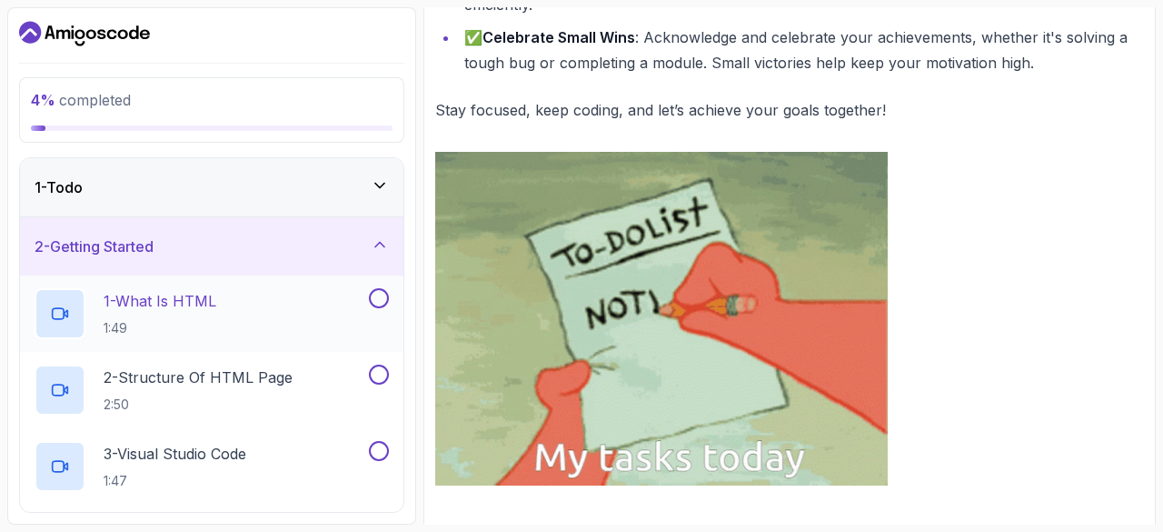
click at [178, 304] on p "1 - What Is HTML" at bounding box center [160, 301] width 113 height 22
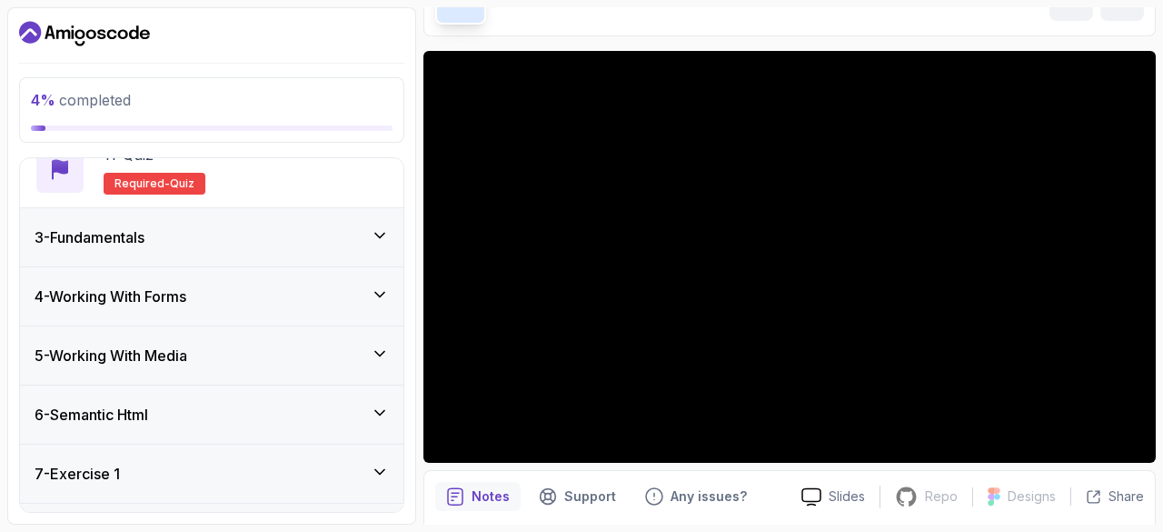
scroll to position [986, 0]
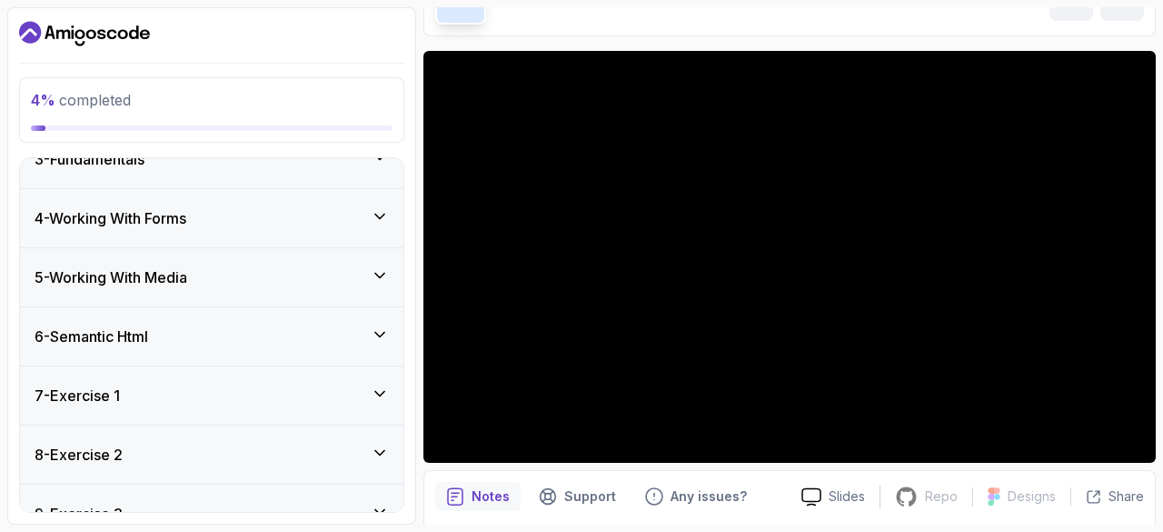
click at [297, 274] on div "5 - Working With Media" at bounding box center [212, 277] width 354 height 22
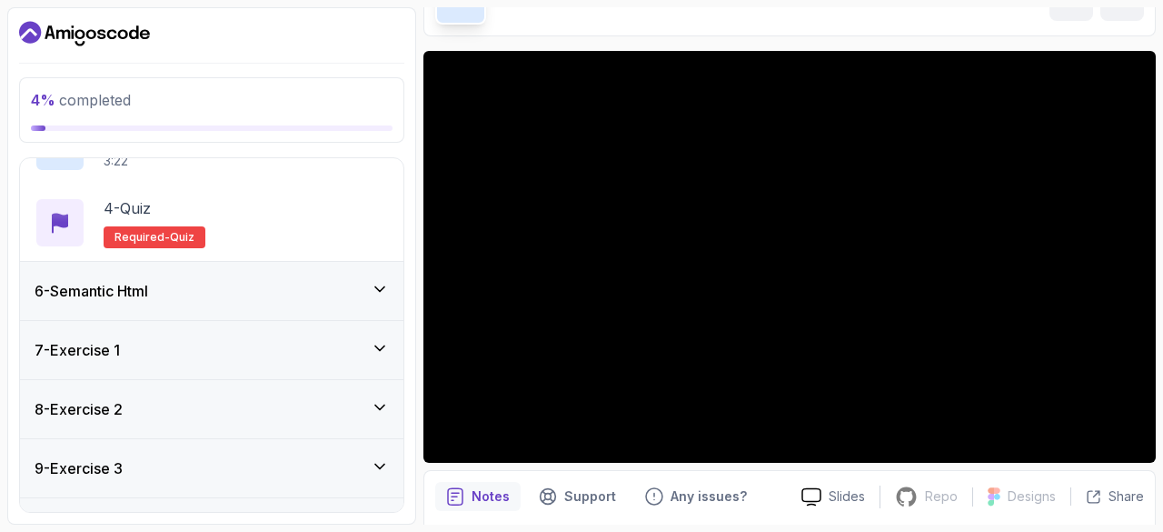
scroll to position [498, 0]
click at [305, 279] on div "6 - Semantic Html" at bounding box center [212, 290] width 354 height 22
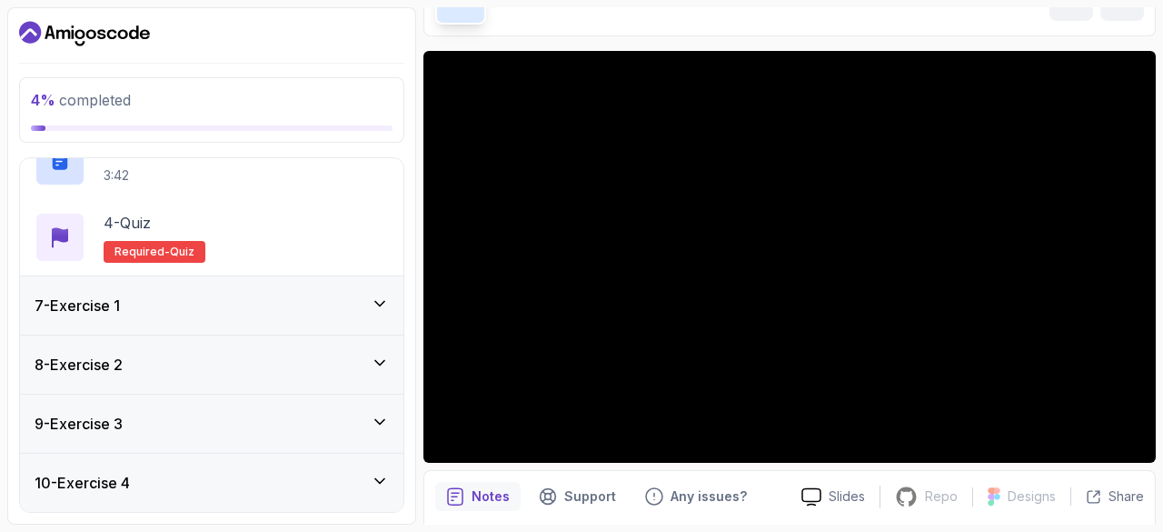
scroll to position [543, 0]
click at [304, 304] on div "7 - Exercise 1" at bounding box center [212, 304] width 354 height 22
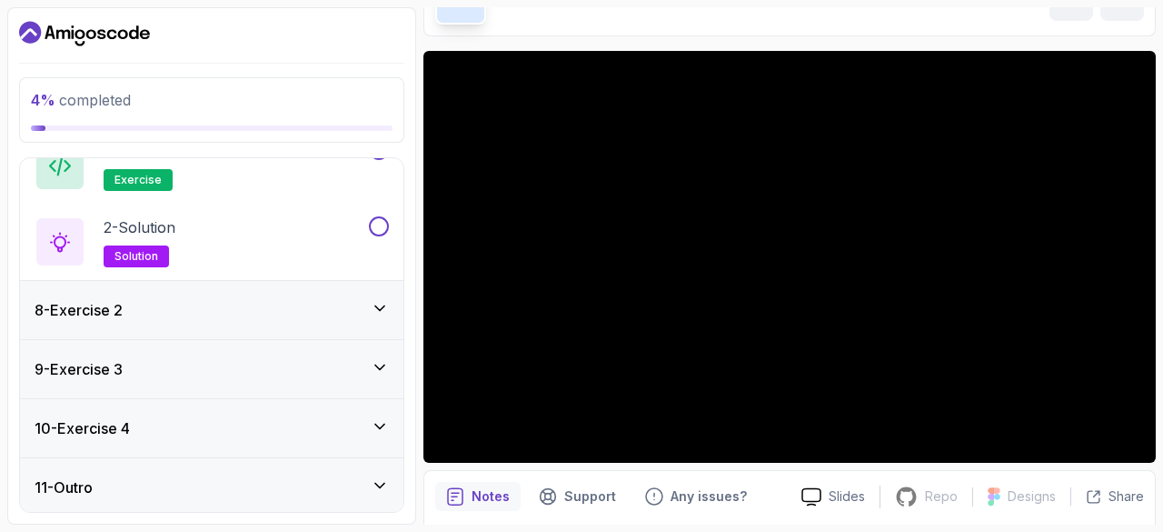
click at [280, 300] on div "8 - Exercise 2" at bounding box center [212, 310] width 354 height 22
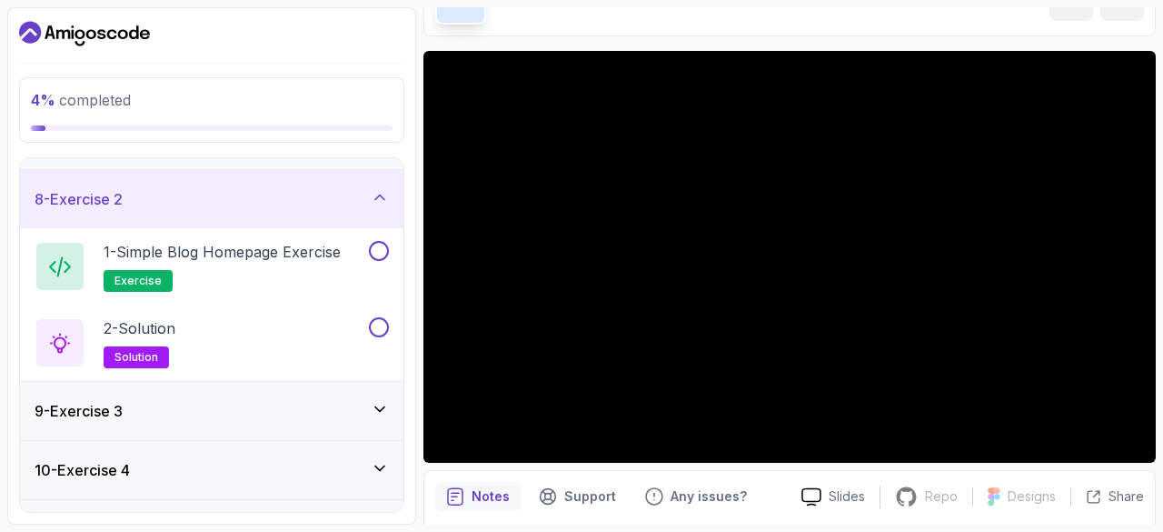
scroll to position [443, 0]
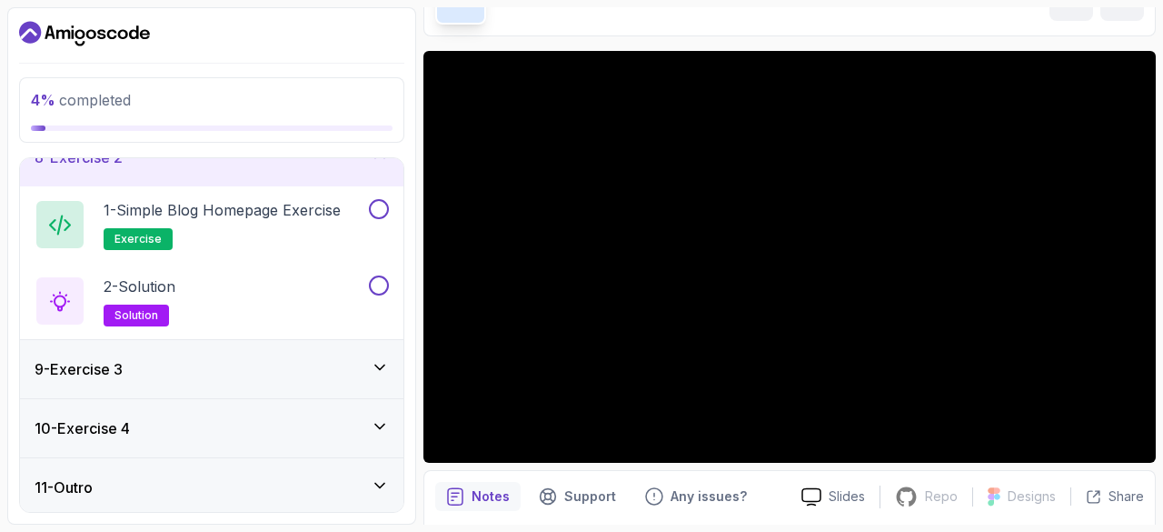
click at [258, 366] on div "9 - Exercise 3" at bounding box center [212, 369] width 354 height 22
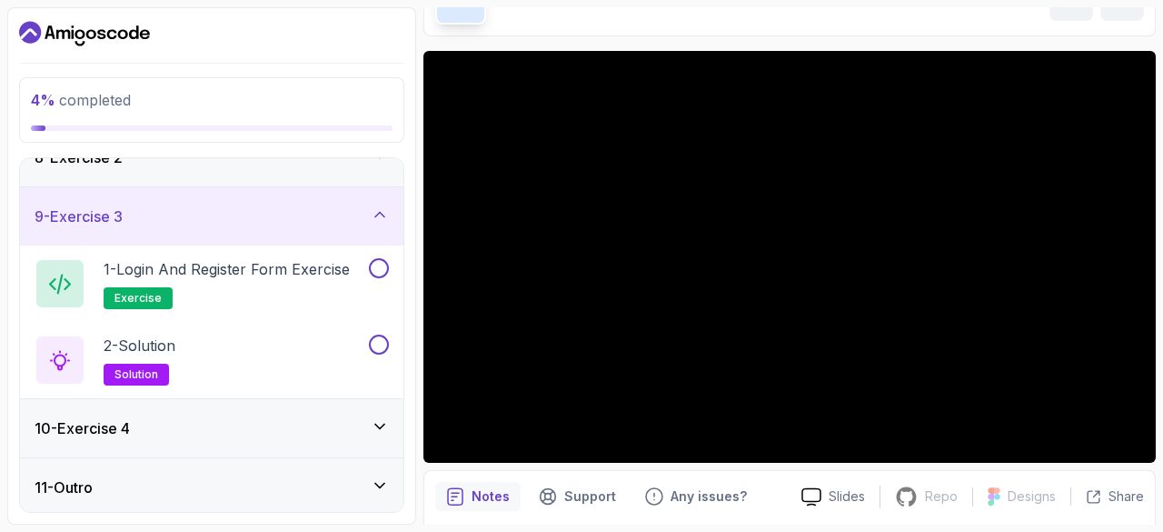
click at [237, 433] on div "10 - Exercise 4" at bounding box center [212, 428] width 354 height 22
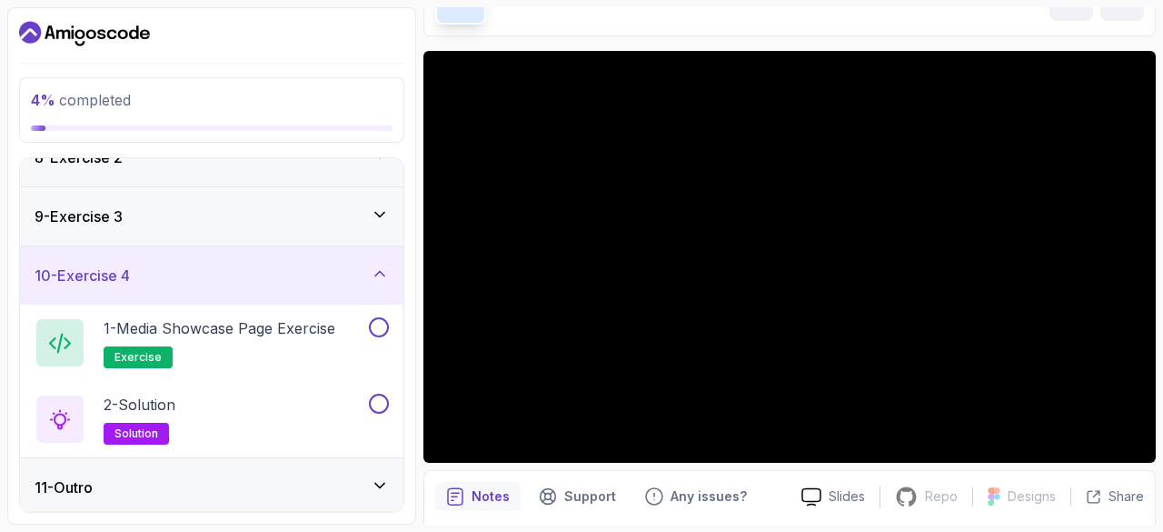
click at [232, 481] on div "11 - Outro" at bounding box center [212, 487] width 354 height 22
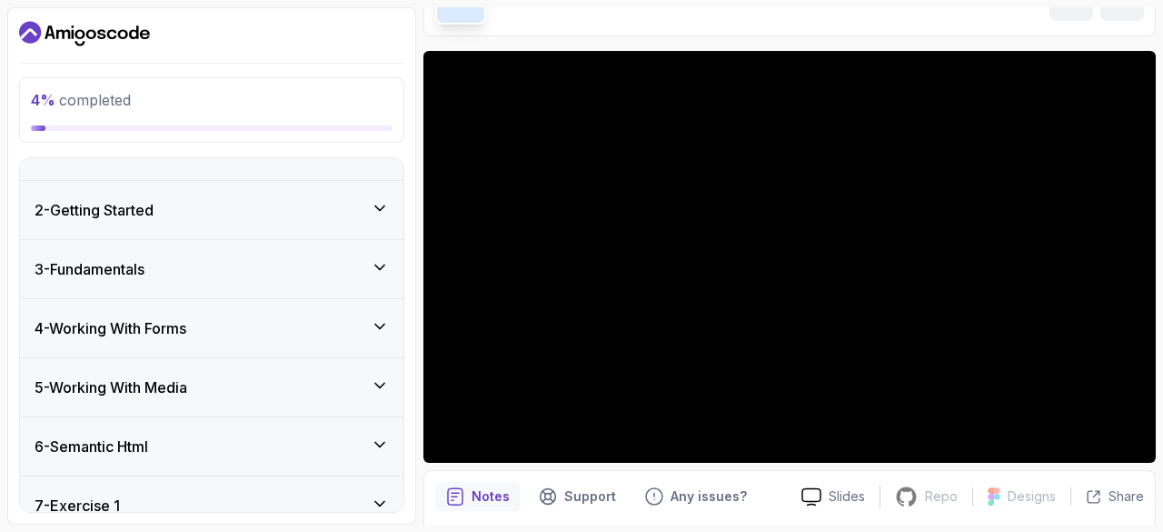
scroll to position [0, 0]
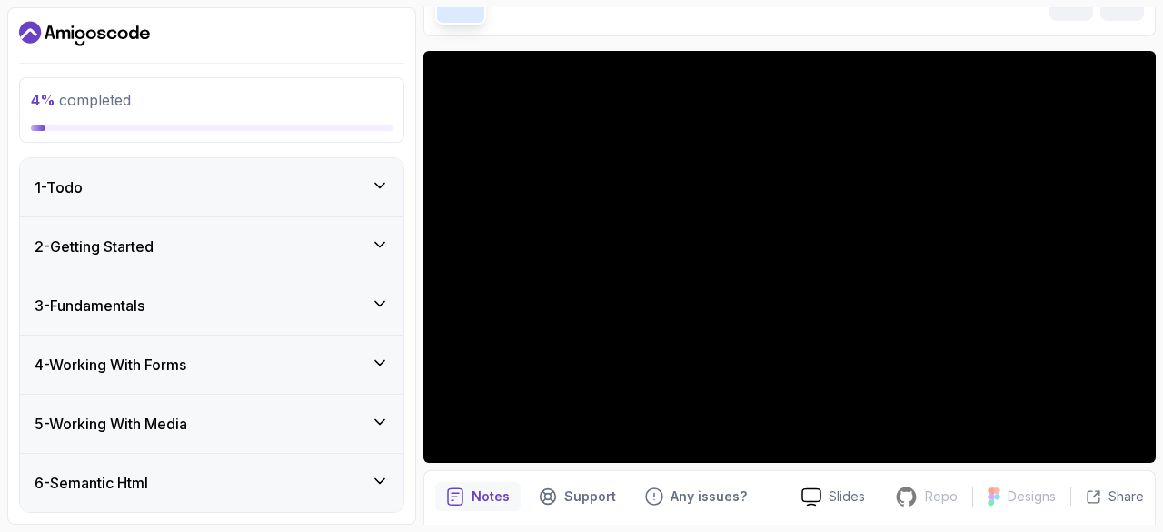
click at [356, 251] on div "2 - Getting Started" at bounding box center [212, 246] width 354 height 22
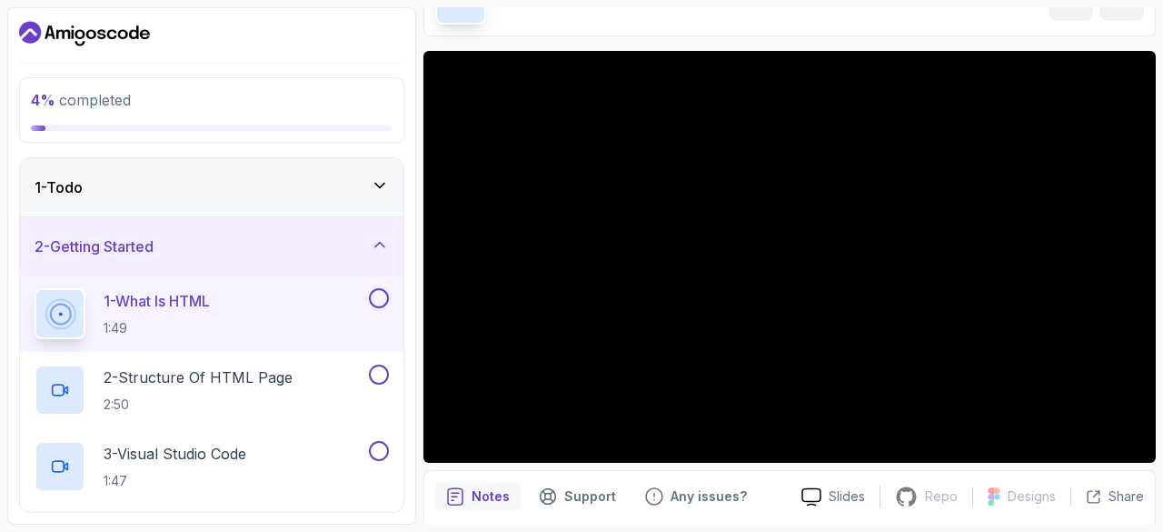
click at [698, 279] on div at bounding box center [789, 257] width 732 height 412
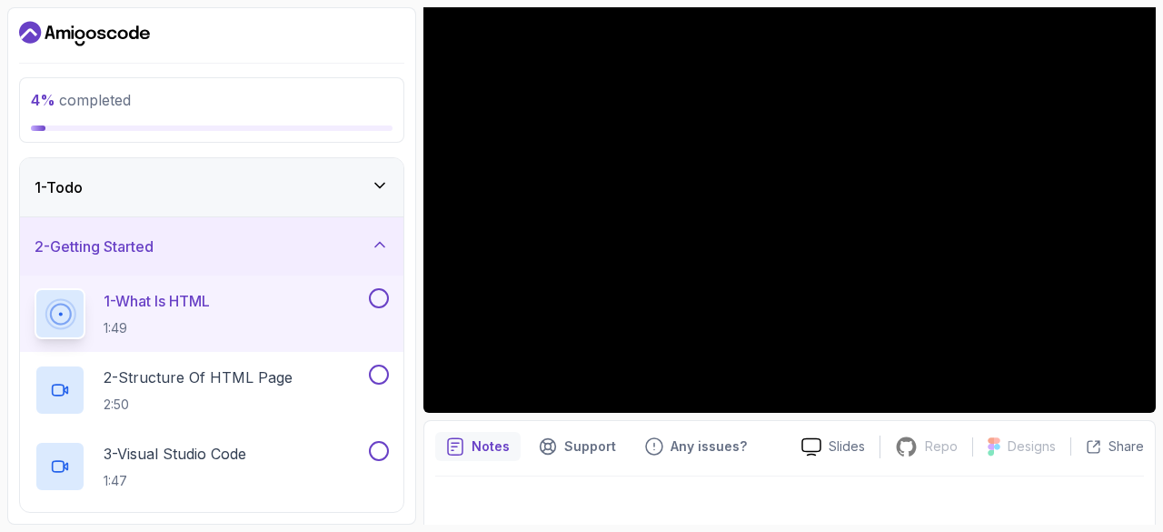
scroll to position [160, 0]
click at [732, 310] on div at bounding box center [789, 208] width 732 height 412
click at [714, 283] on div at bounding box center [789, 208] width 732 height 412
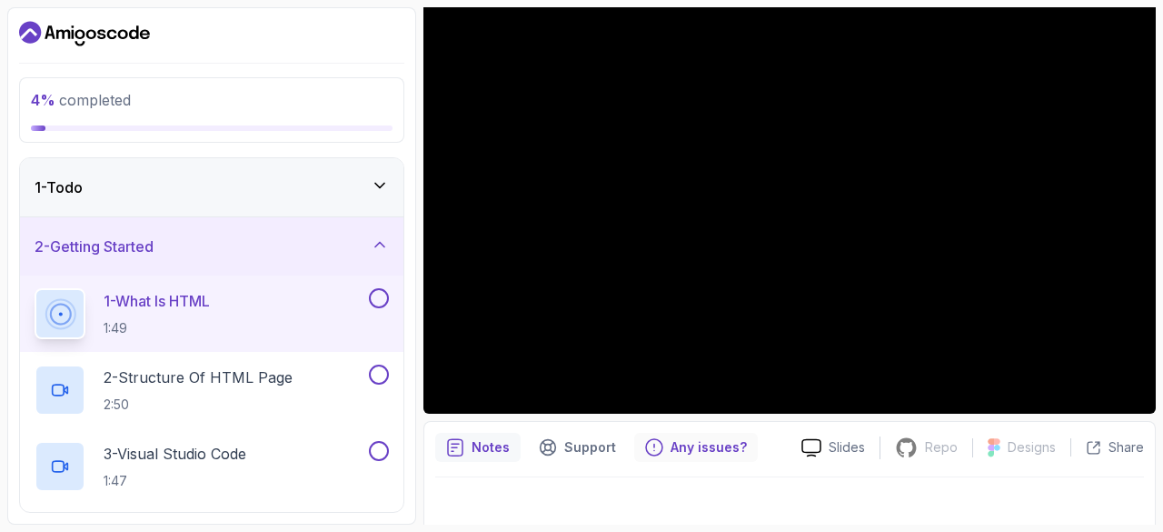
click at [680, 448] on p "Any issues?" at bounding box center [709, 447] width 76 height 18
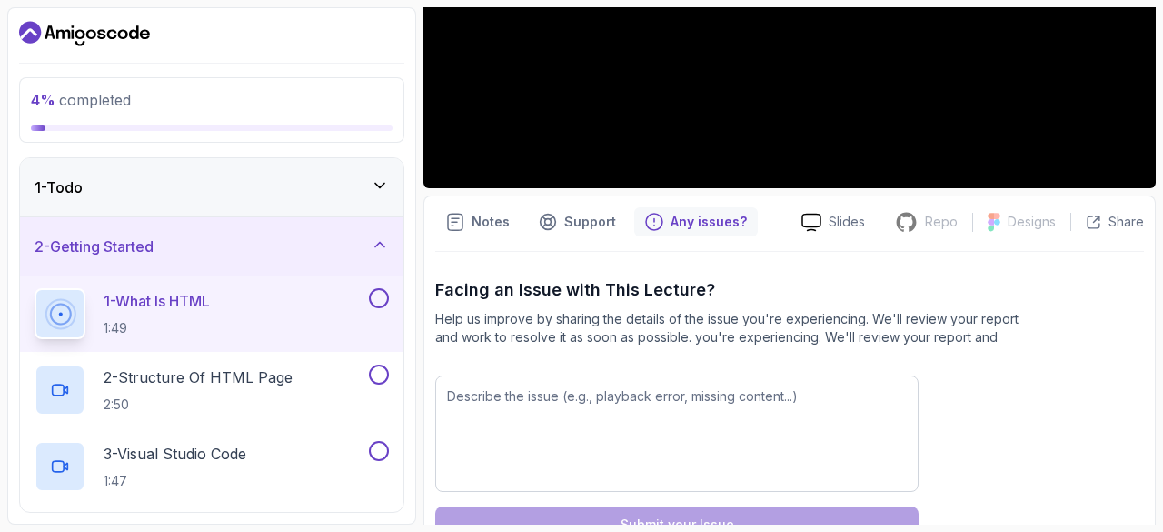
scroll to position [440, 0]
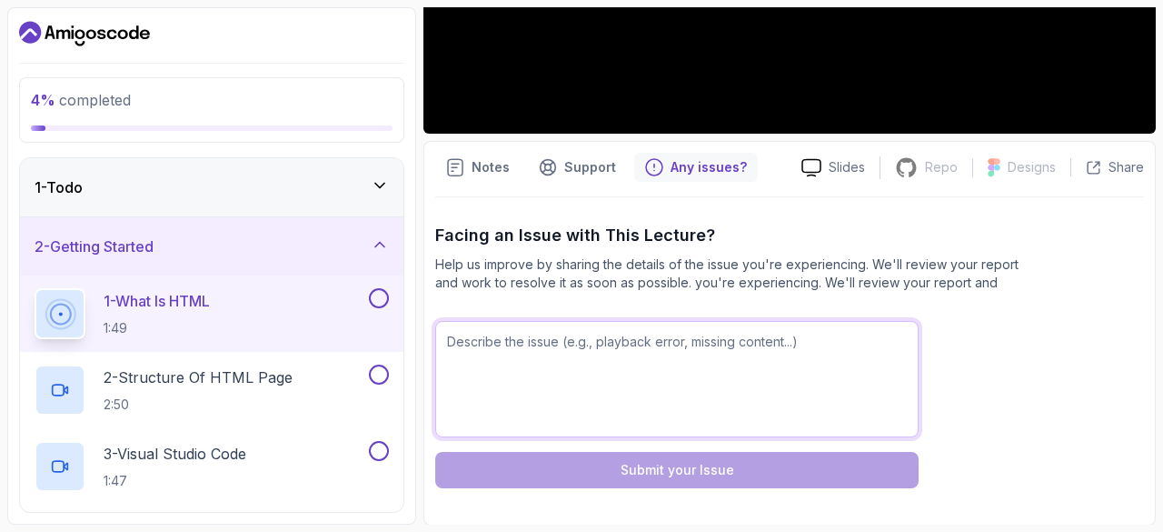
click at [694, 382] on textarea at bounding box center [676, 379] width 483 height 116
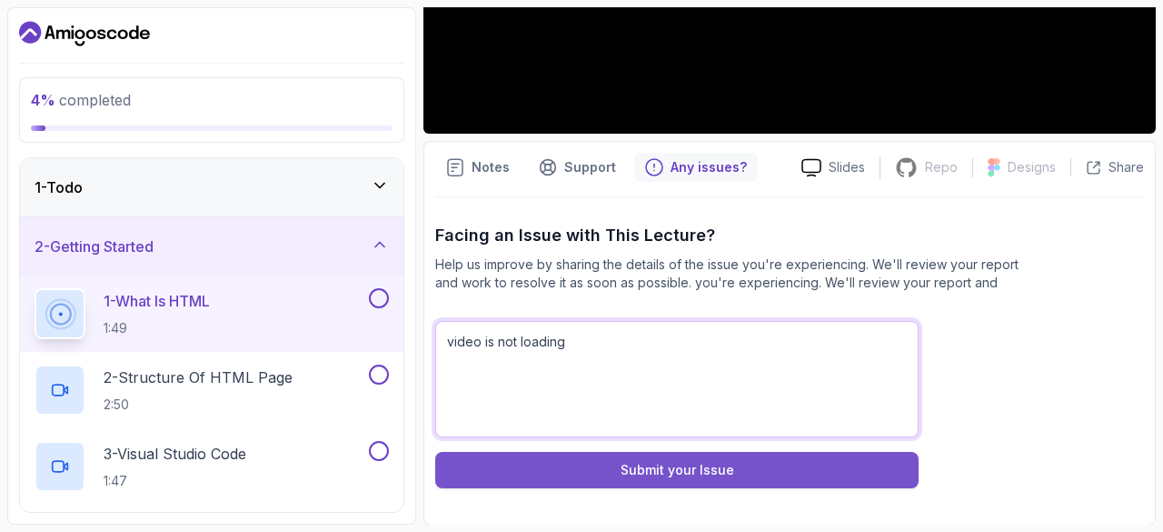
type textarea "video is not loading"
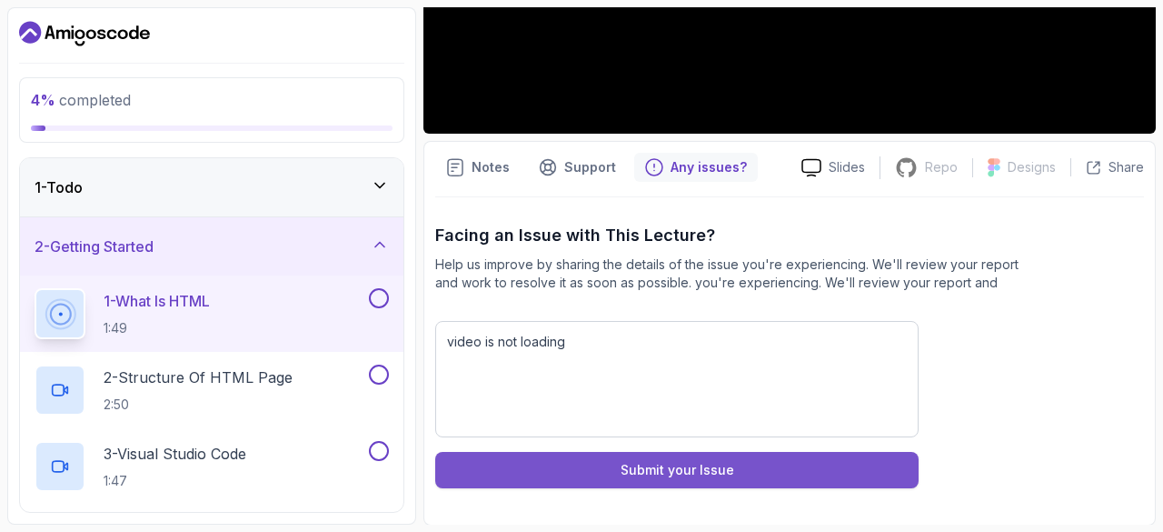
click at [690, 474] on div "Submit your Issue" at bounding box center [678, 470] width 114 height 18
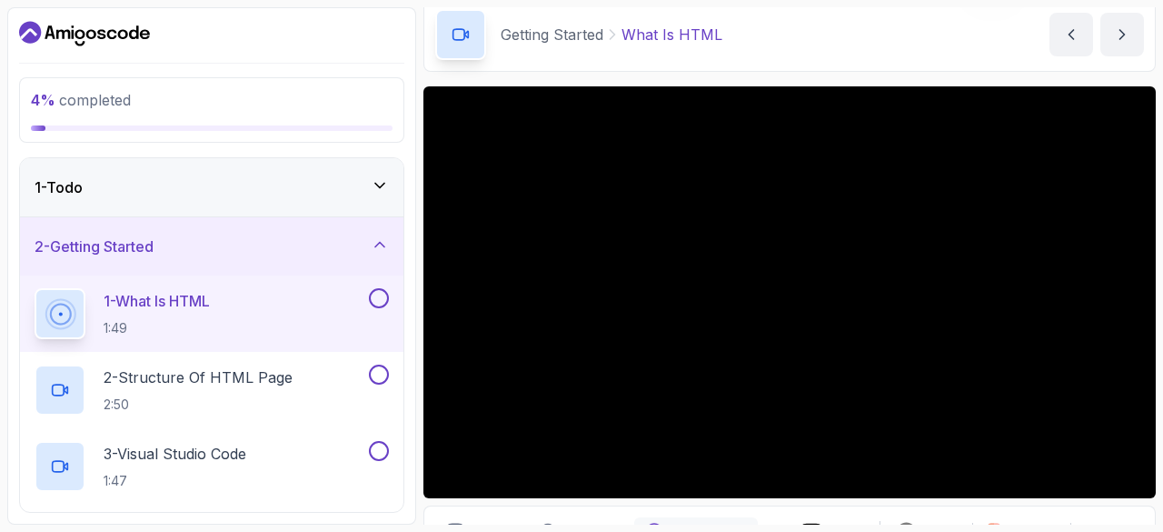
scroll to position [76, 0]
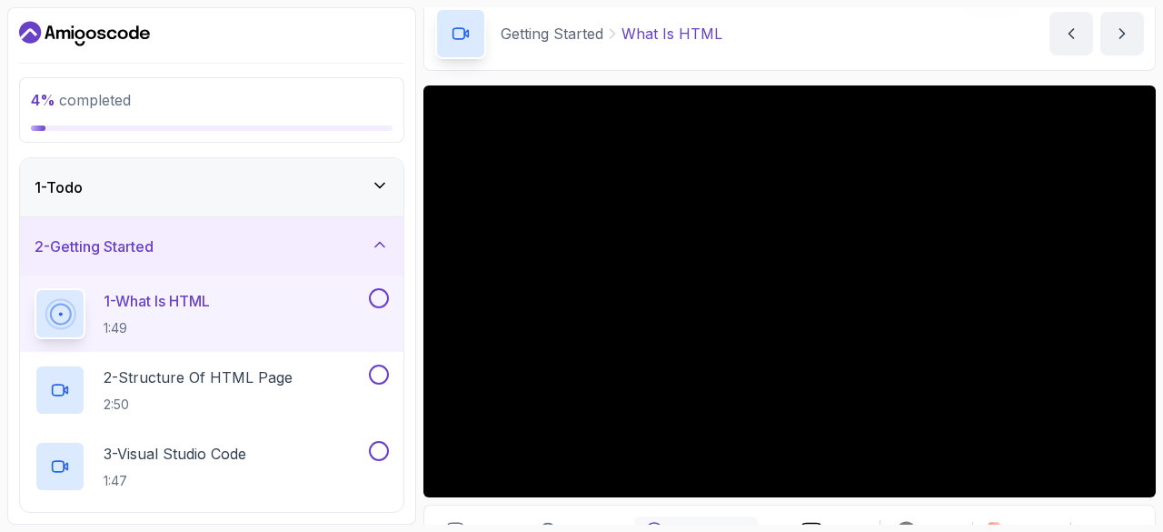
click at [707, 348] on div at bounding box center [789, 291] width 732 height 412
click at [240, 380] on p "2 - Structure Of HTML Page" at bounding box center [198, 377] width 189 height 22
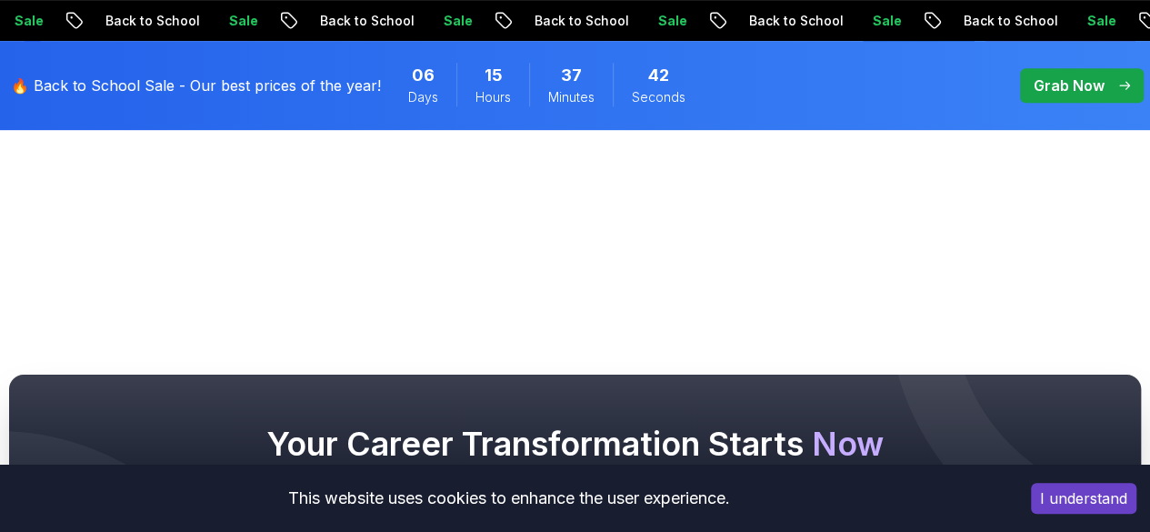
scroll to position [383, 0]
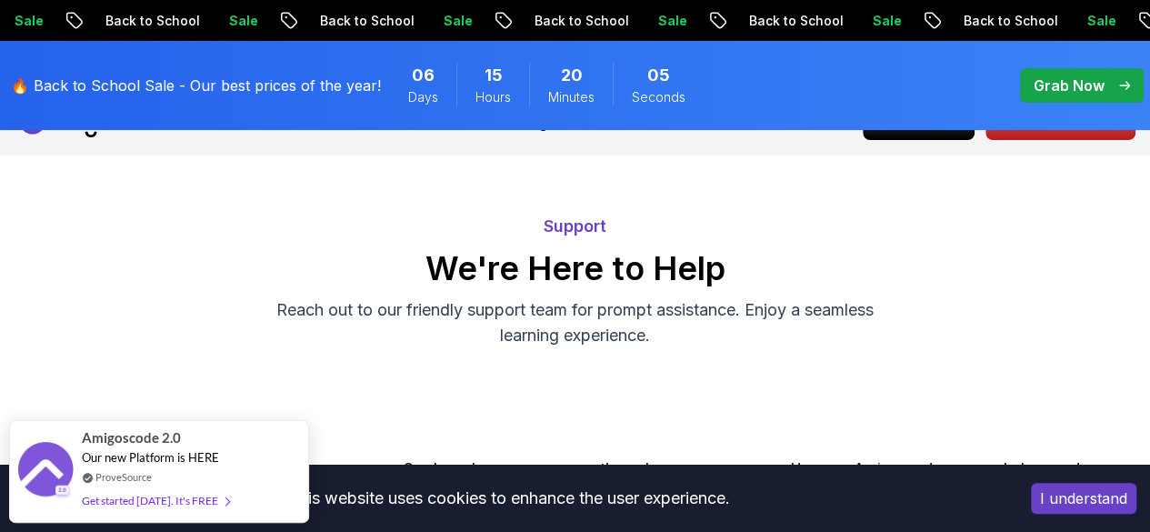
scroll to position [22, 0]
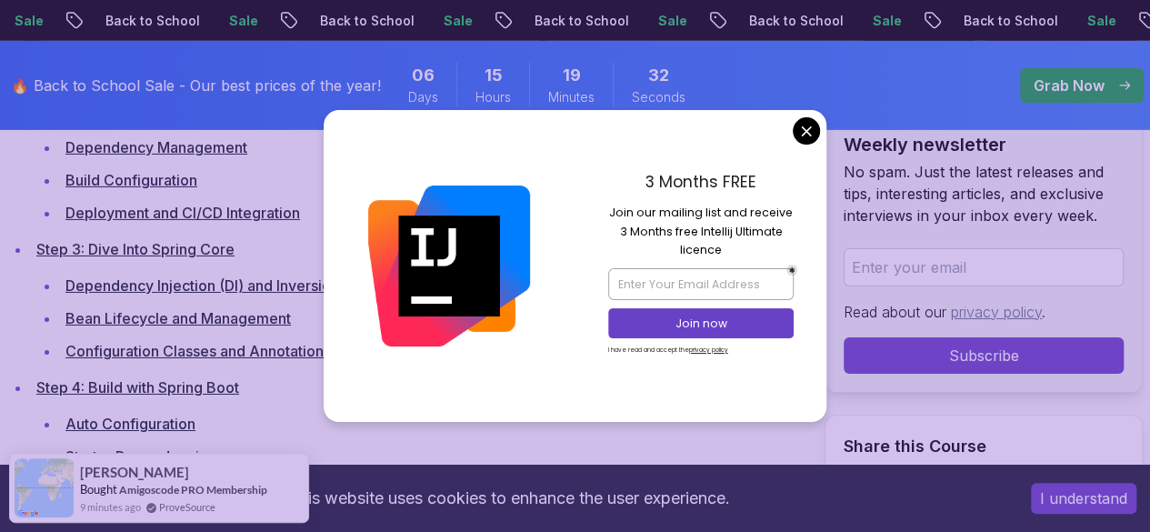
scroll to position [2940, 0]
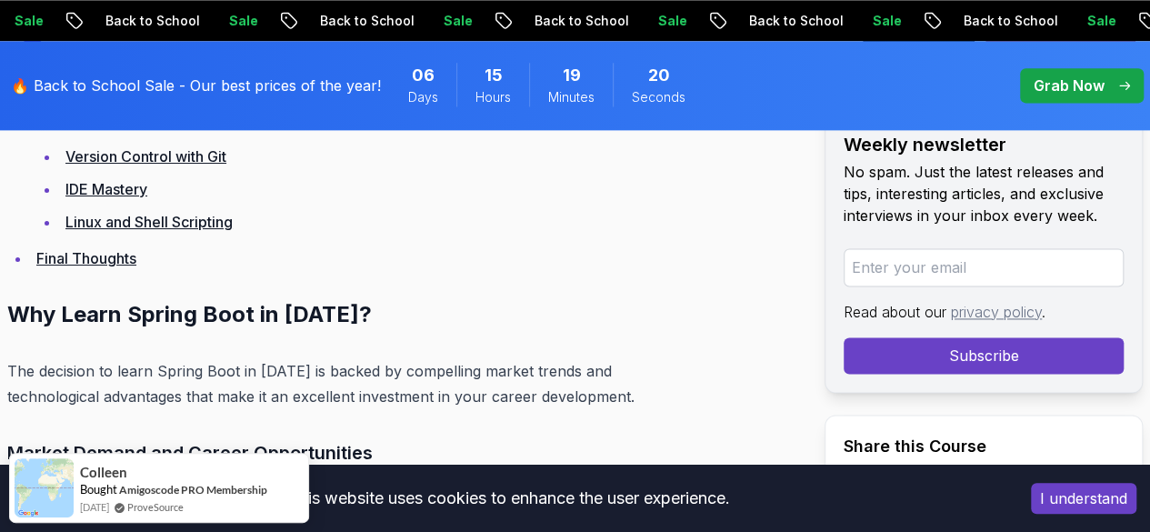
scroll to position [4634, 0]
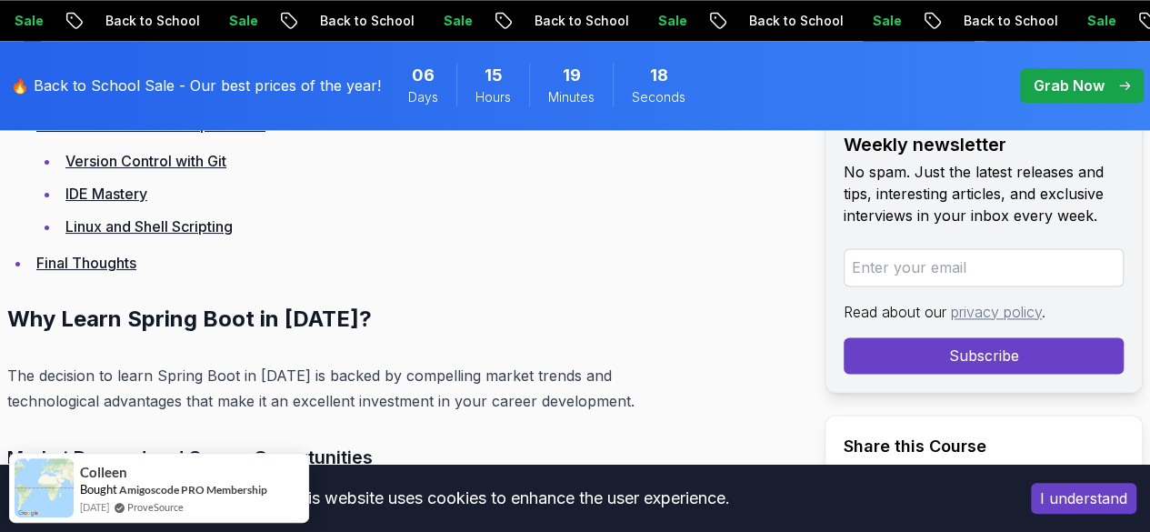
click at [123, 272] on link "Final Thoughts" at bounding box center [86, 263] width 100 height 18
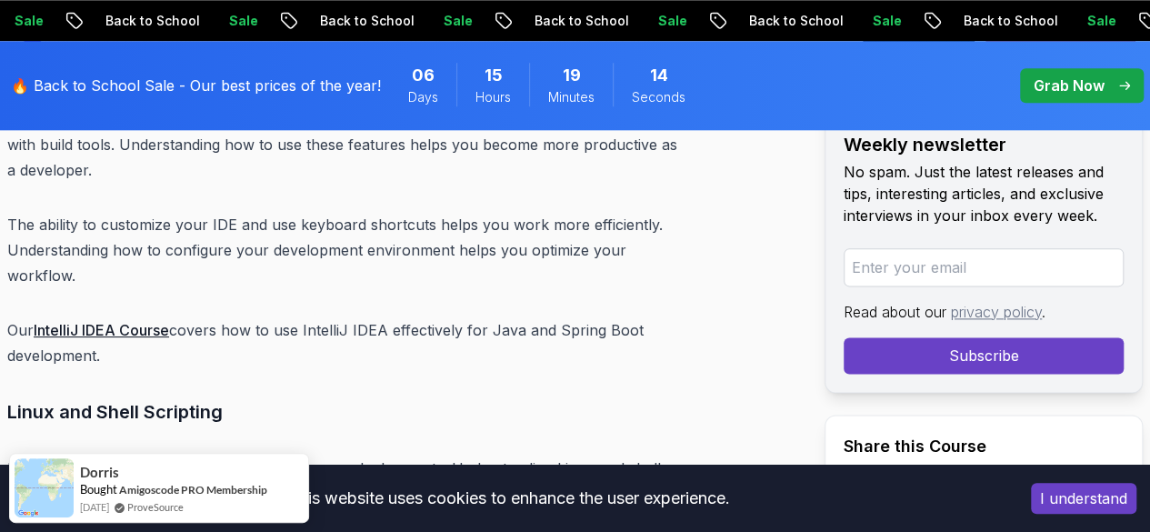
scroll to position [25167, 0]
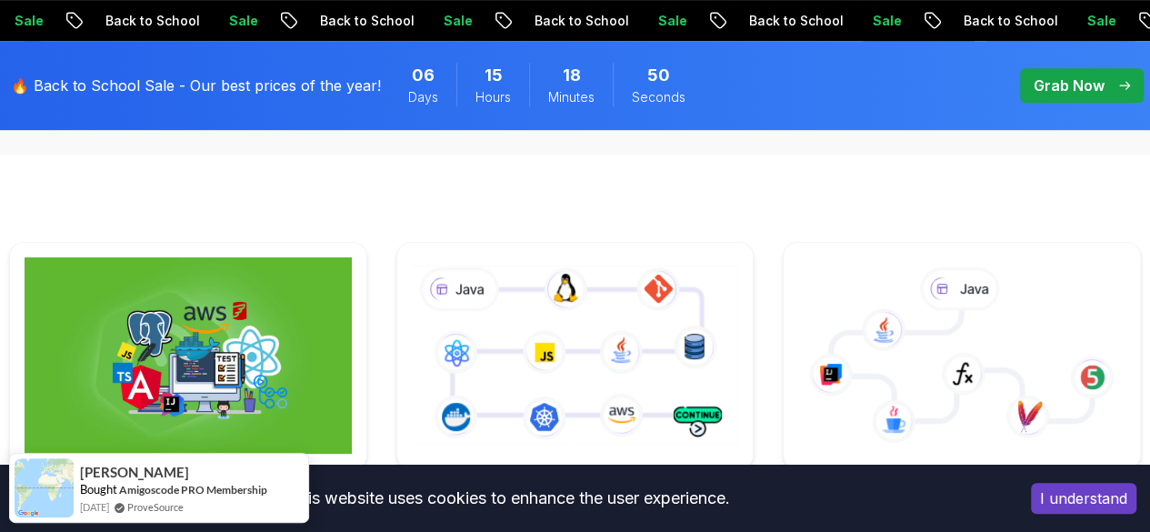
scroll to position [374, 0]
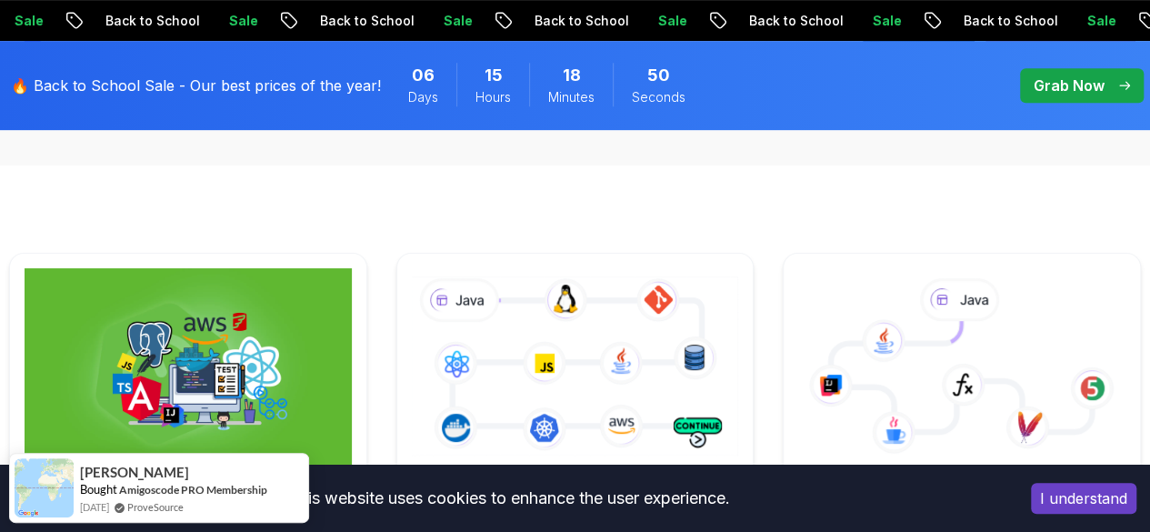
click at [529, 348] on icon at bounding box center [575, 366] width 334 height 185
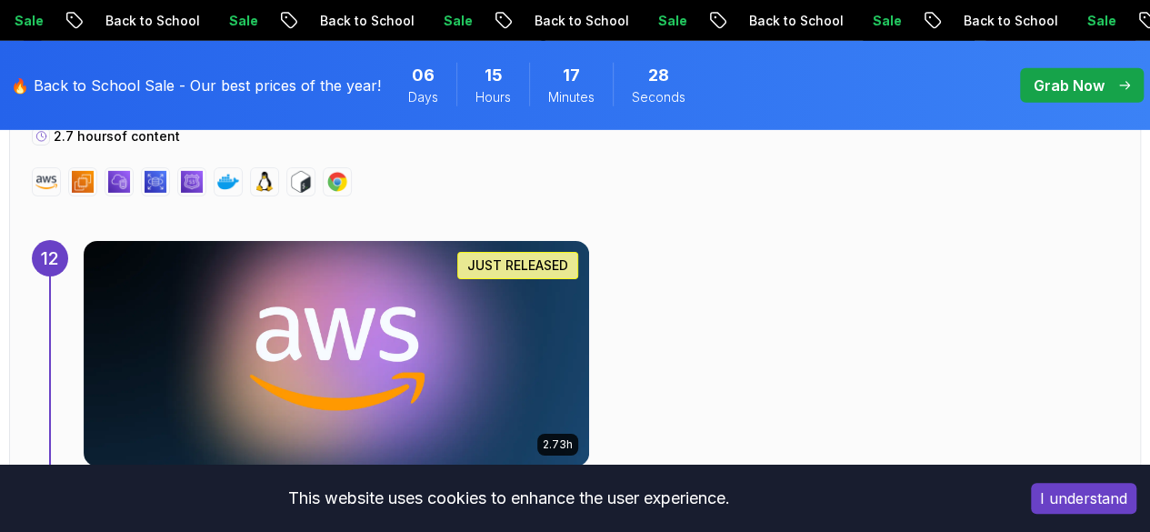
scroll to position [9803, 0]
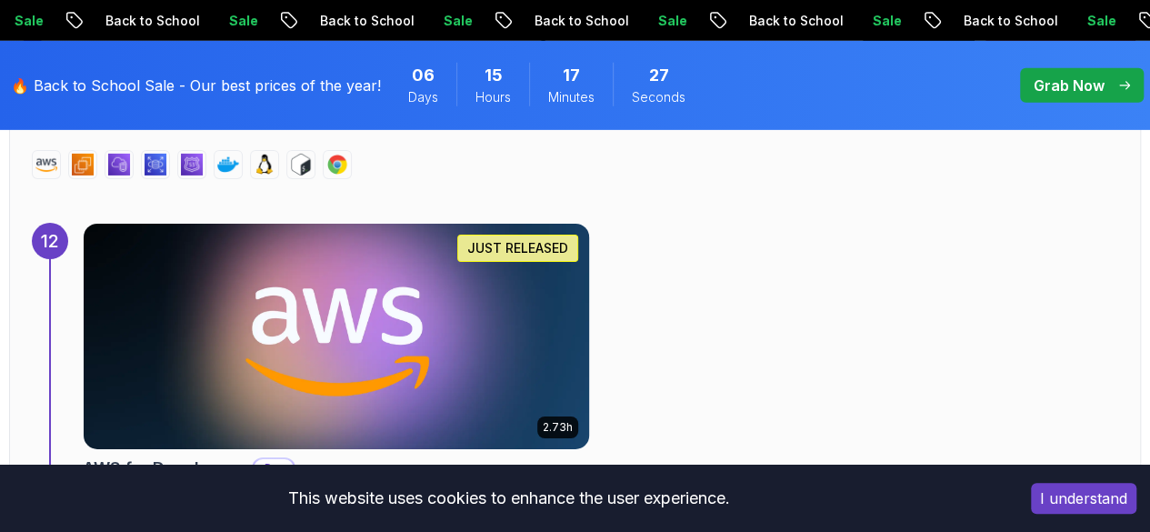
click at [382, 240] on img at bounding box center [336, 336] width 530 height 236
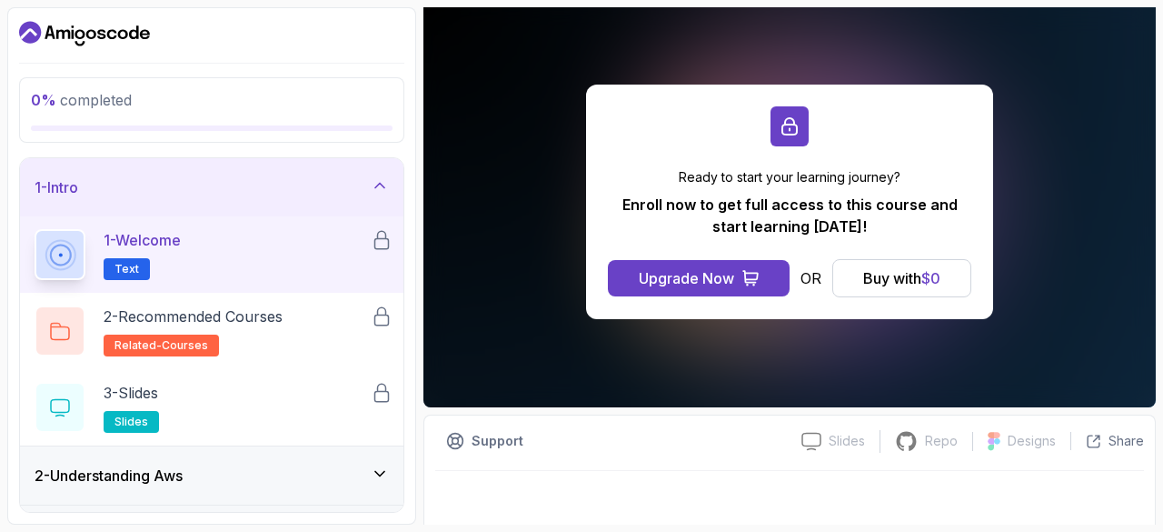
scroll to position [174, 0]
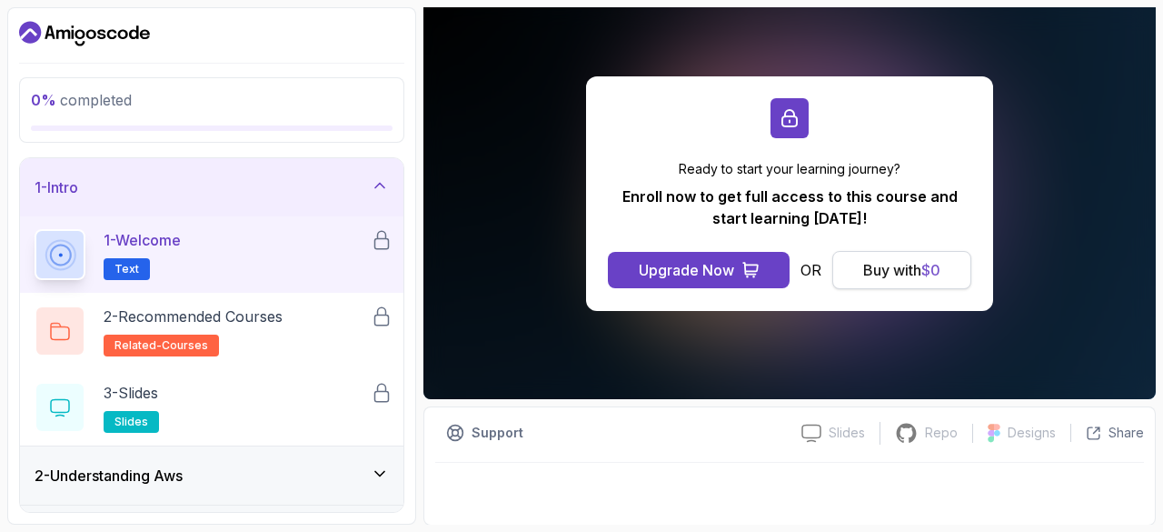
click at [889, 267] on div "Buy with $ 0" at bounding box center [901, 270] width 77 height 22
click at [904, 280] on button "Buy with $ 0" at bounding box center [901, 270] width 139 height 38
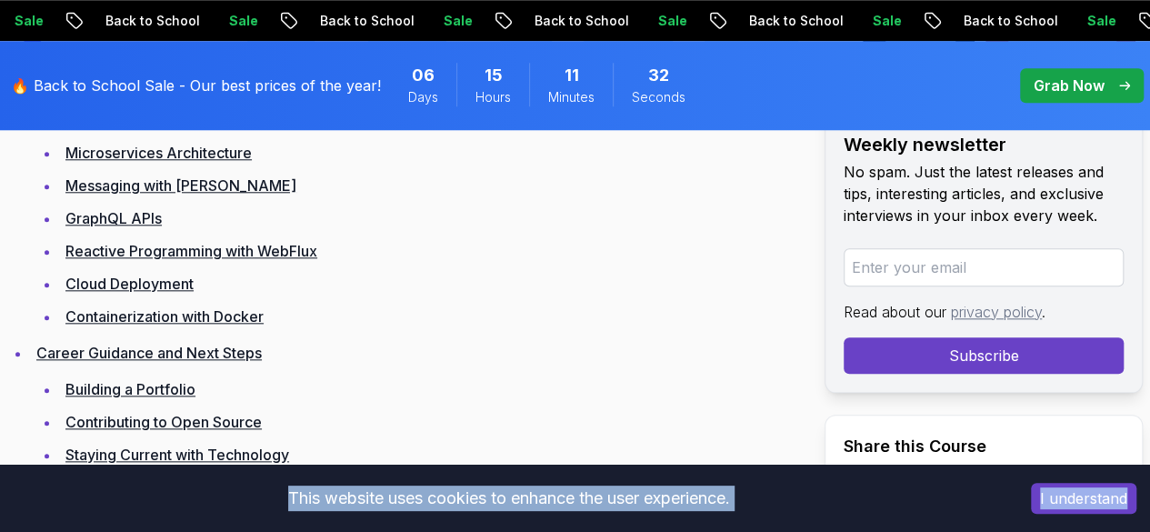
scroll to position [4298, 0]
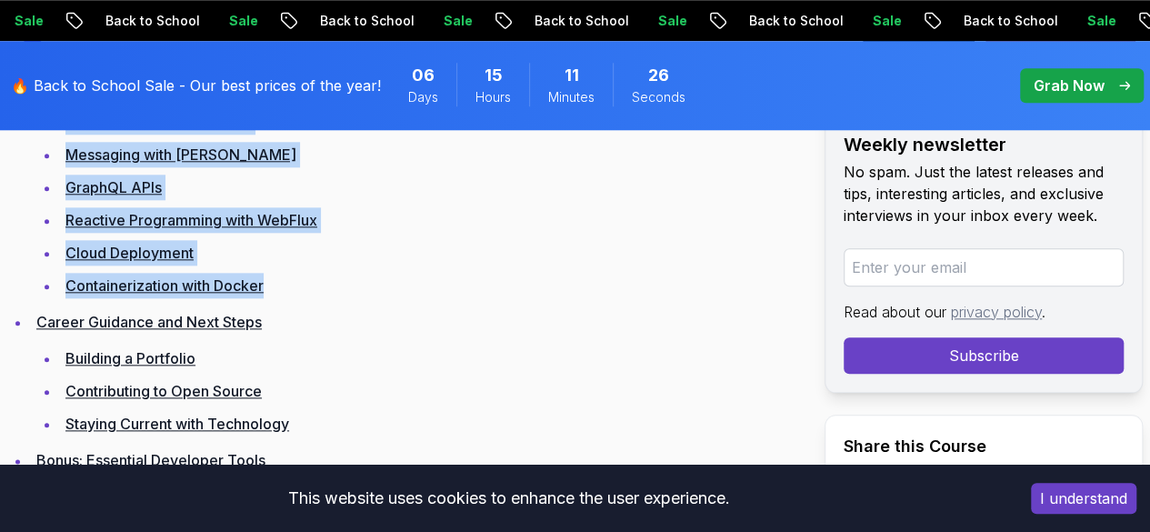
drag, startPoint x: 33, startPoint y: 150, endPoint x: 282, endPoint y: 359, distance: 325.1
copy ul "Step 1: Master Java Fundamentals Core Java Concepts Modern Java Features Practi…"
click at [282, 298] on li "Containerization with Docker" at bounding box center [374, 285] width 628 height 25
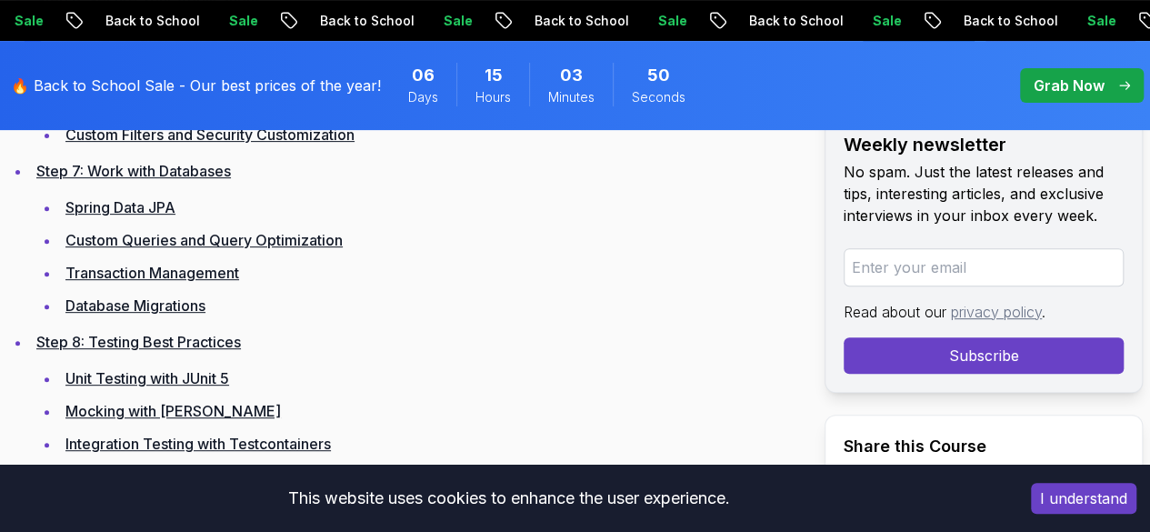
scroll to position [3702, 0]
